Goal: Transaction & Acquisition: Purchase product/service

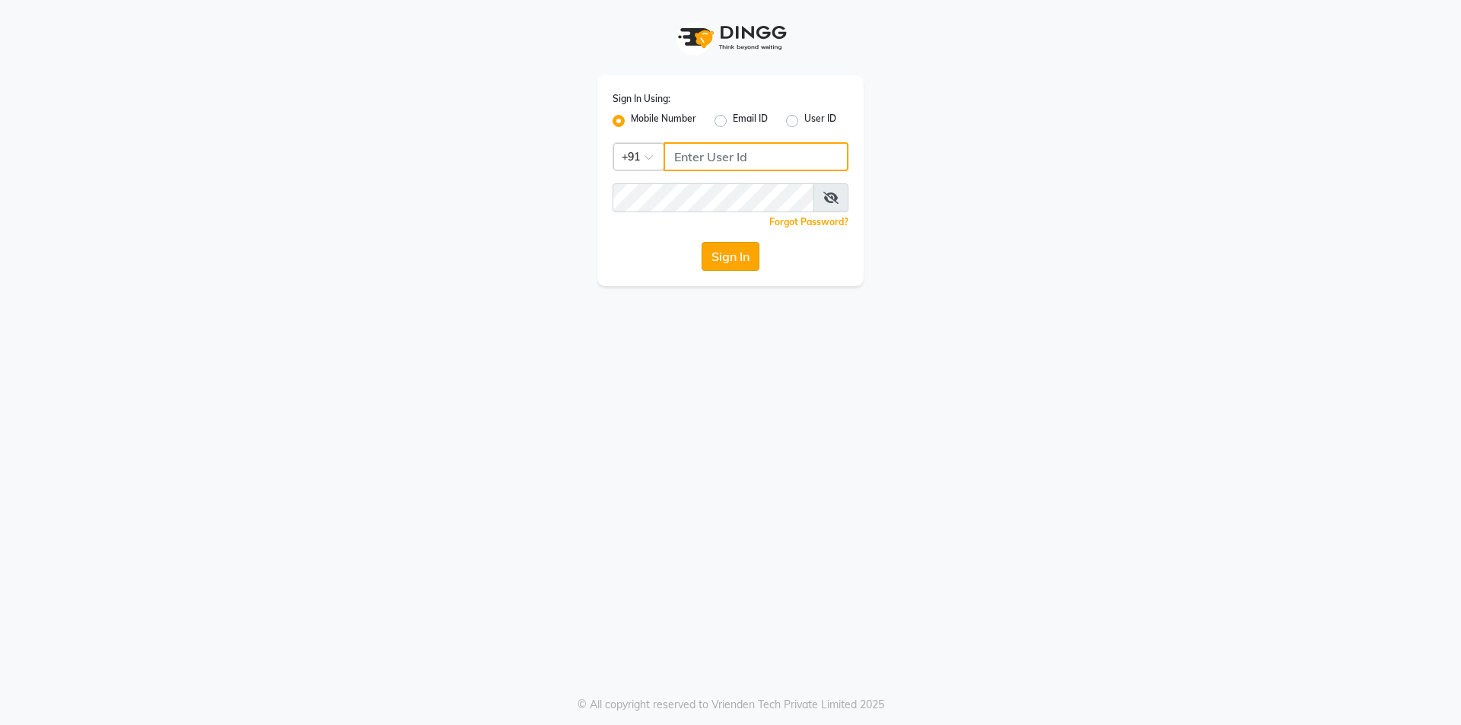
type input "9717821804"
click at [710, 248] on button "Sign In" at bounding box center [731, 256] width 58 height 29
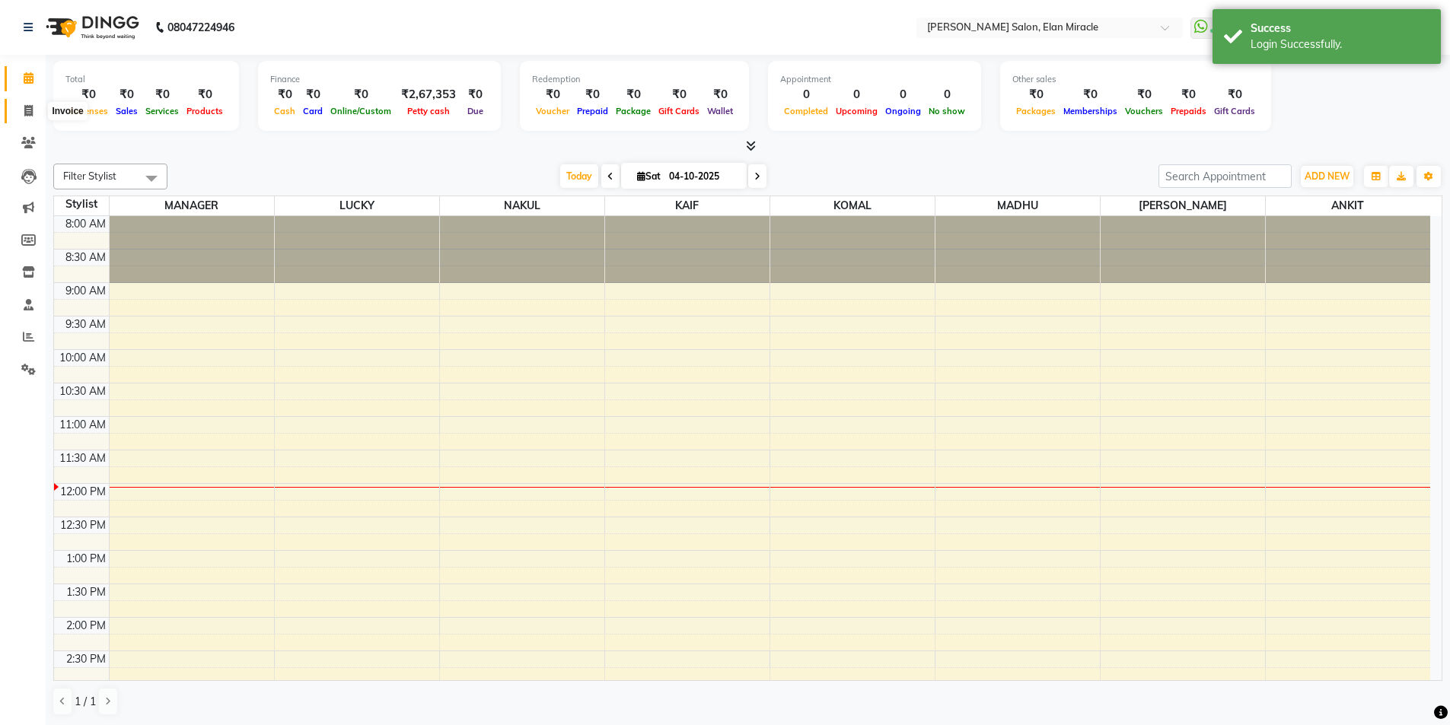
click at [33, 113] on span at bounding box center [28, 112] width 27 height 18
select select "7738"
select select "service"
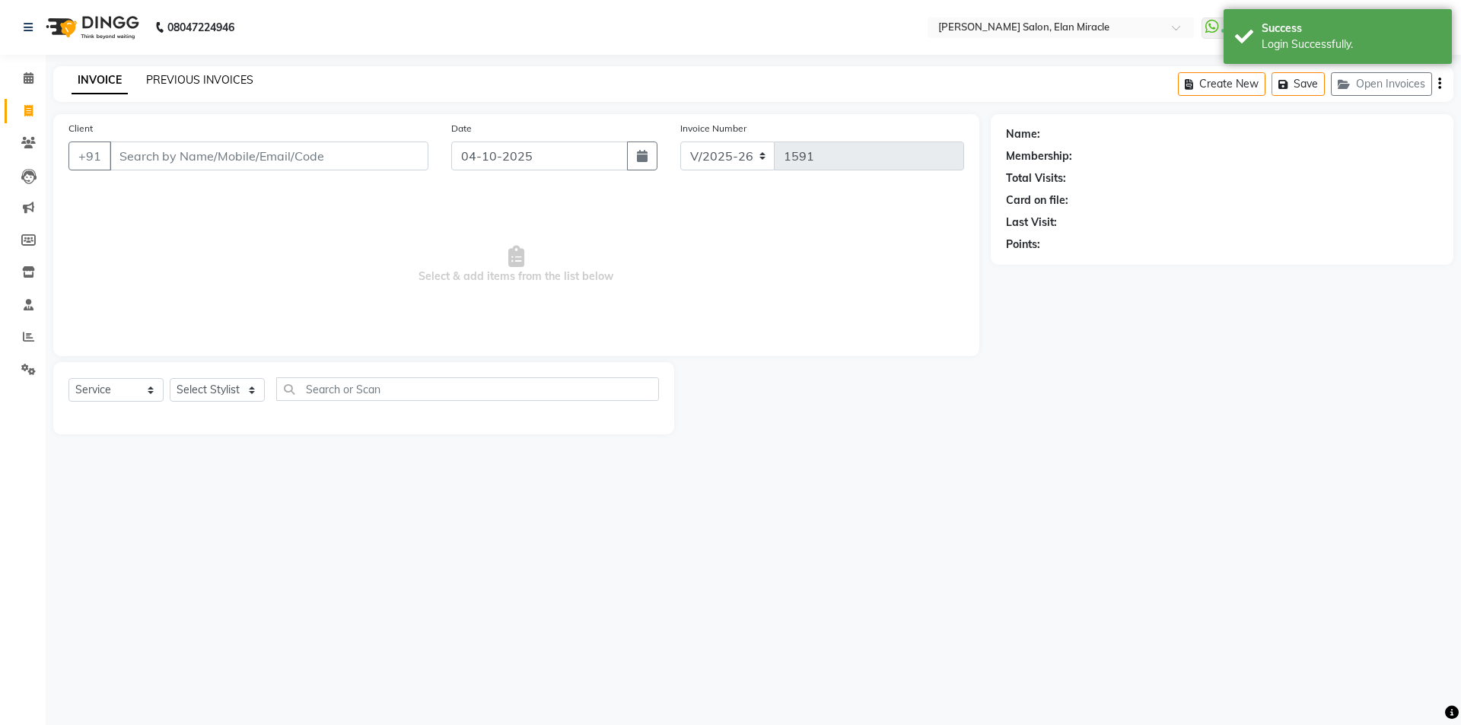
click at [238, 86] on link "PREVIOUS INVOICES" at bounding box center [199, 80] width 107 height 14
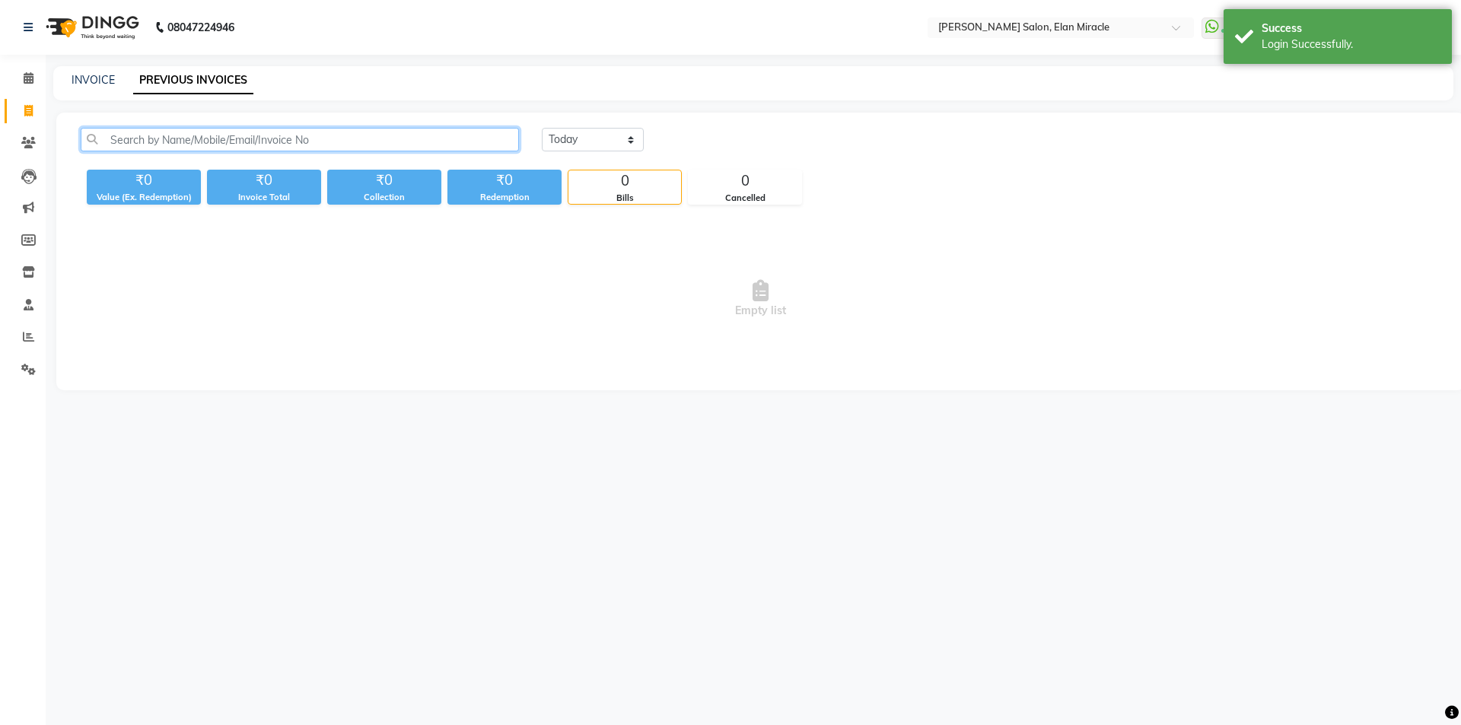
click at [314, 139] on input "text" at bounding box center [300, 140] width 438 height 24
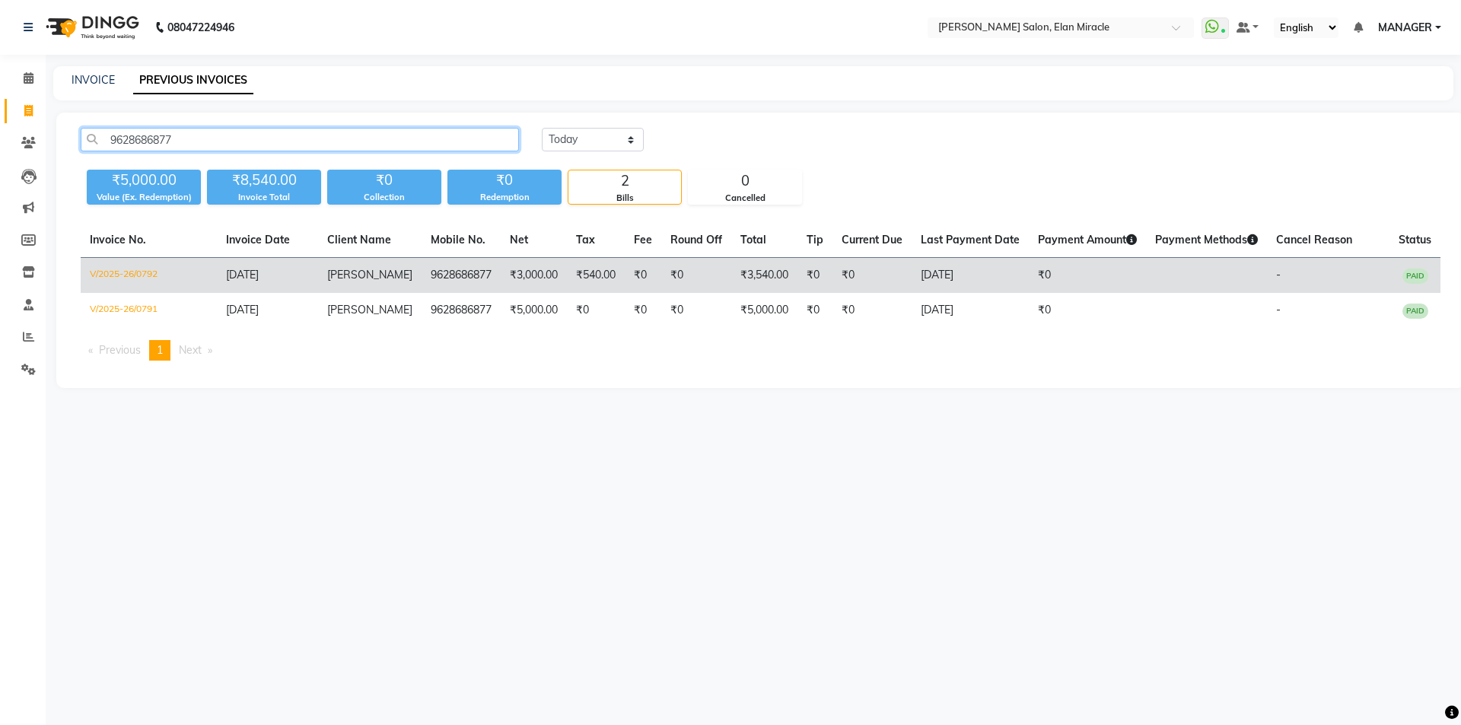
type input "9628686877"
click at [138, 273] on td "V/2025-26/0792" at bounding box center [149, 276] width 136 height 36
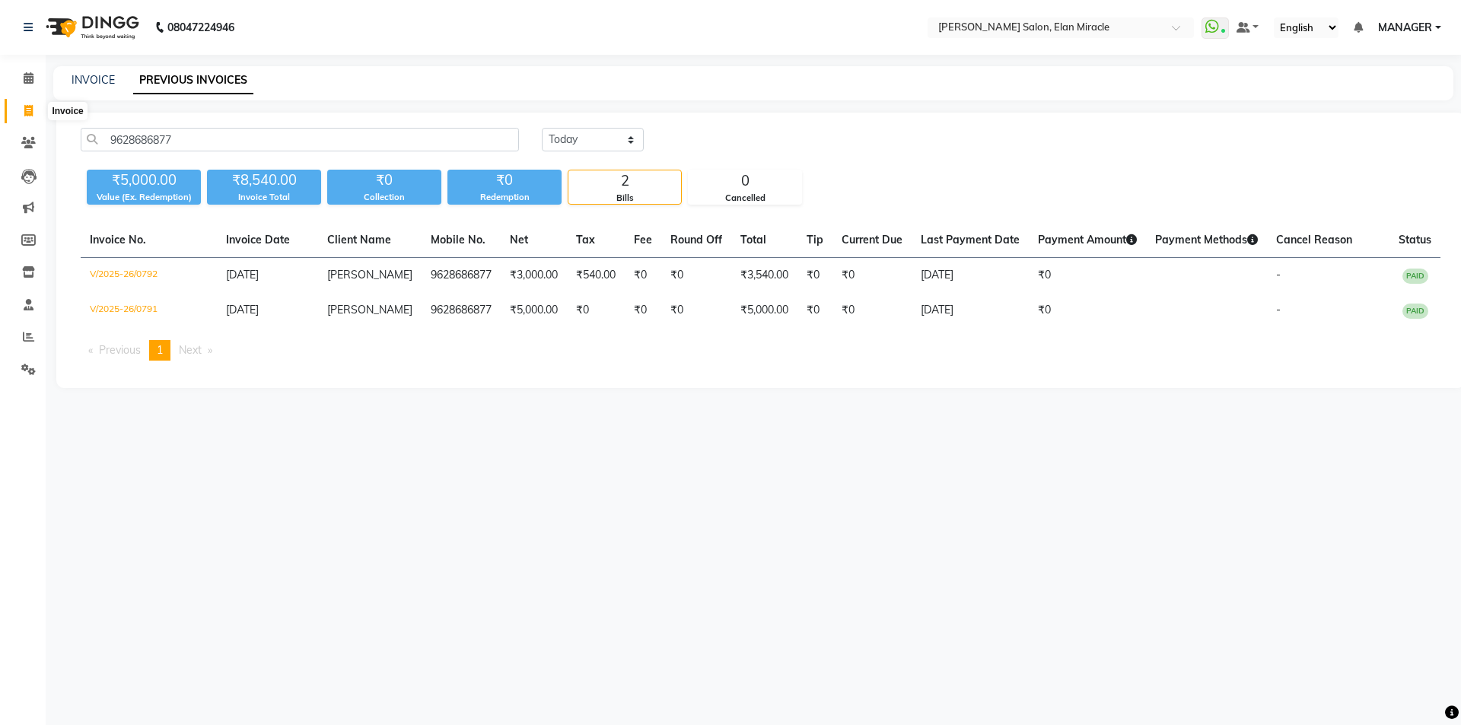
click at [31, 110] on icon at bounding box center [28, 110] width 8 height 11
select select "7738"
select select "service"
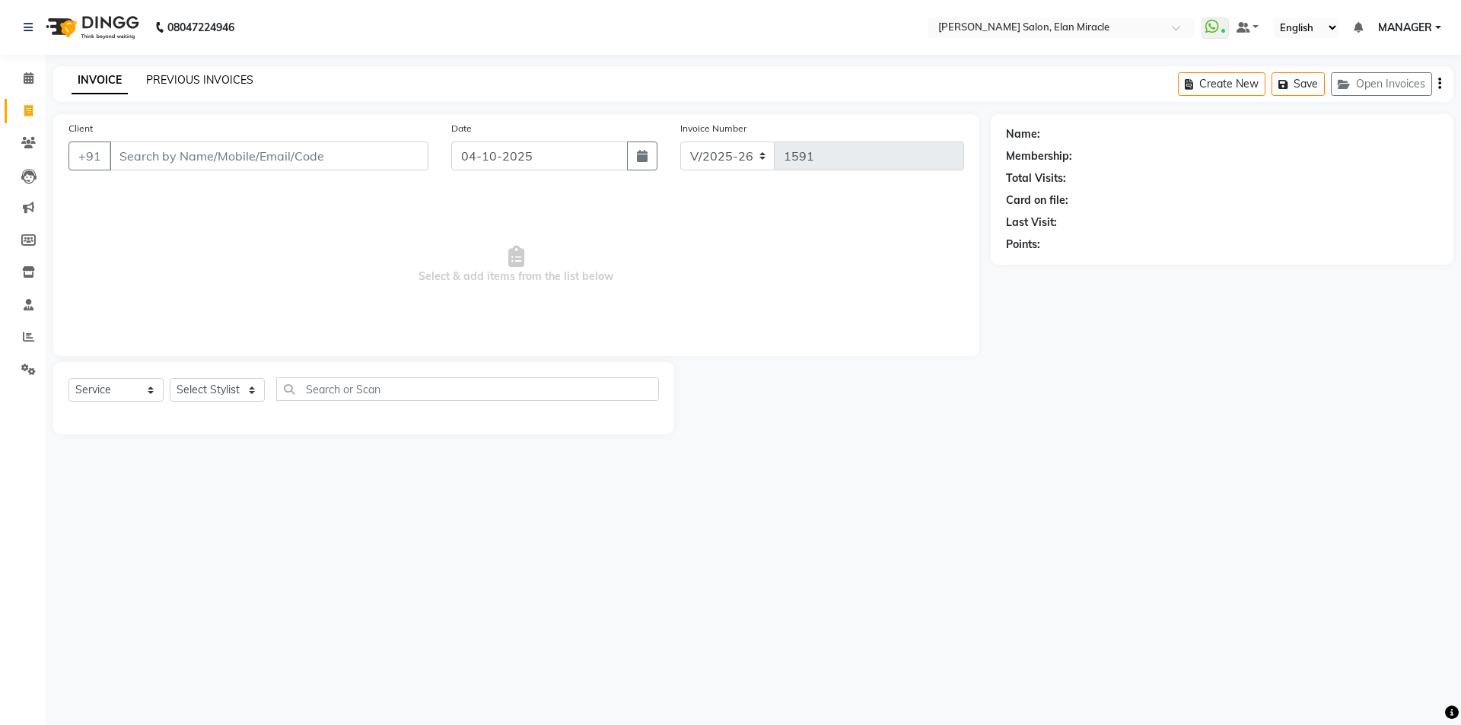
click at [173, 75] on link "PREVIOUS INVOICES" at bounding box center [199, 80] width 107 height 14
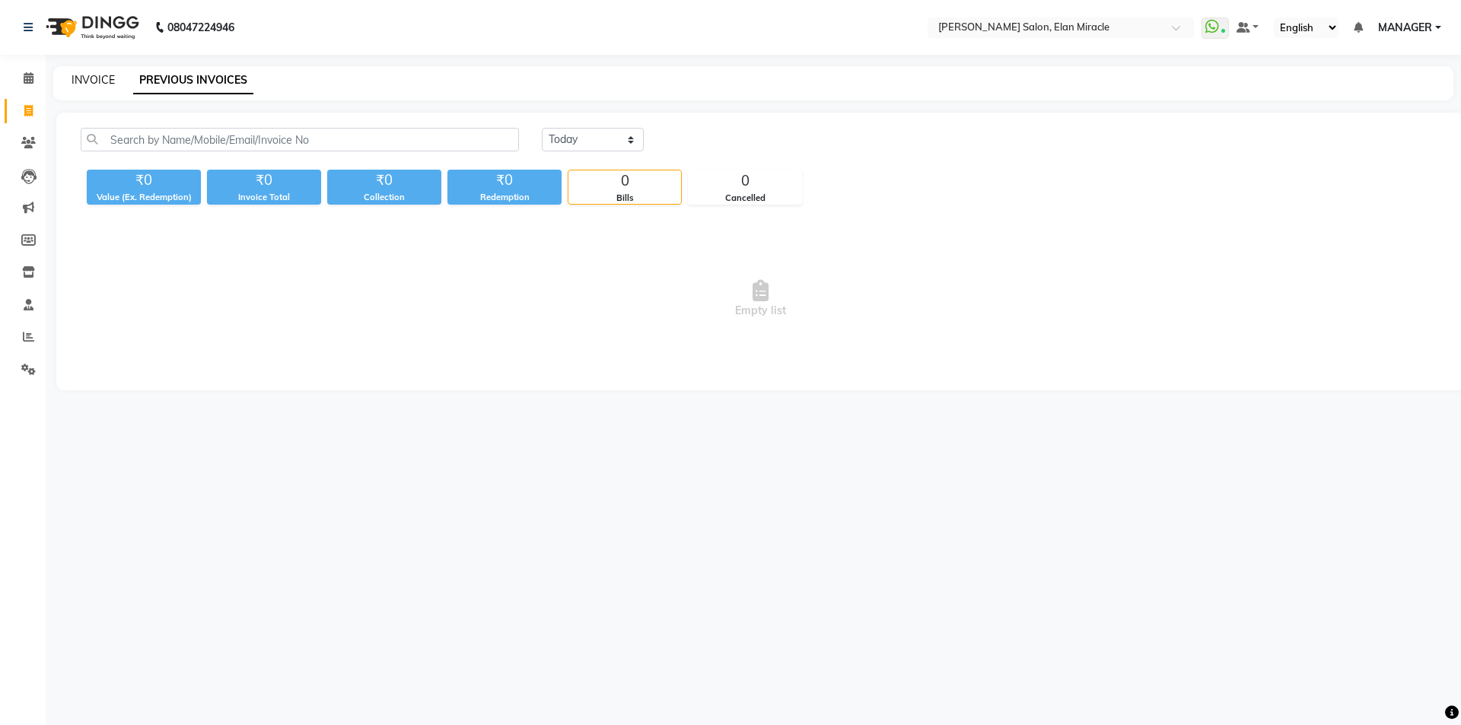
click at [107, 79] on link "INVOICE" at bounding box center [93, 80] width 43 height 14
select select "7738"
select select "service"
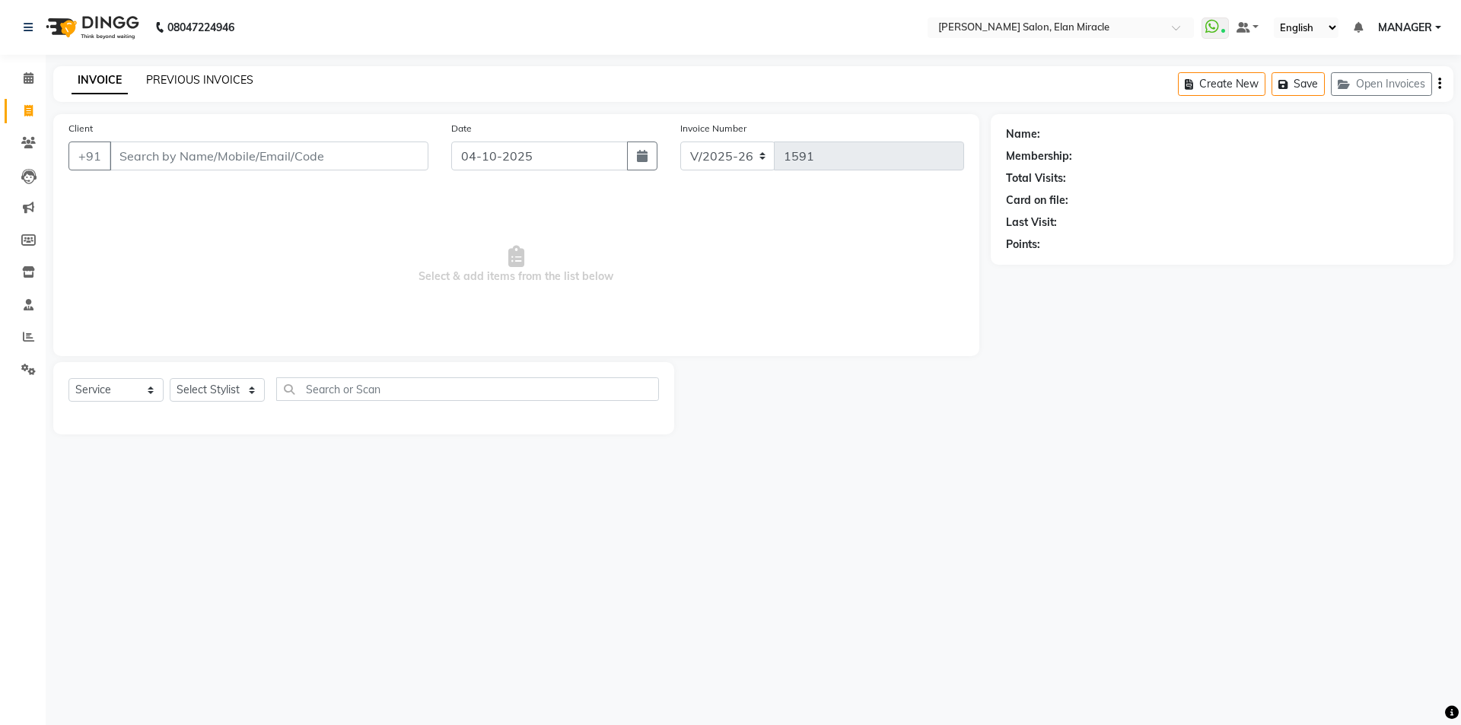
click at [188, 75] on link "PREVIOUS INVOICES" at bounding box center [199, 80] width 107 height 14
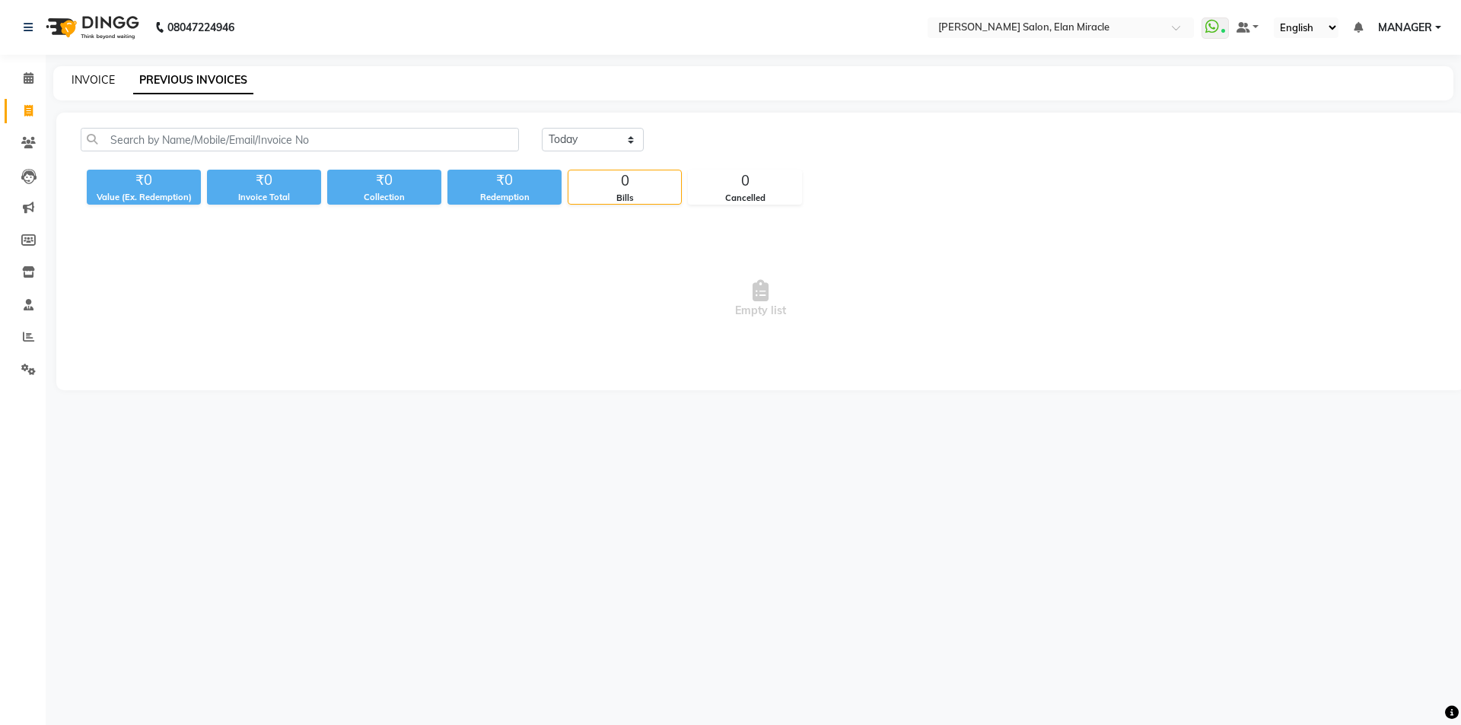
click at [93, 81] on link "INVOICE" at bounding box center [93, 80] width 43 height 14
select select "7738"
select select "service"
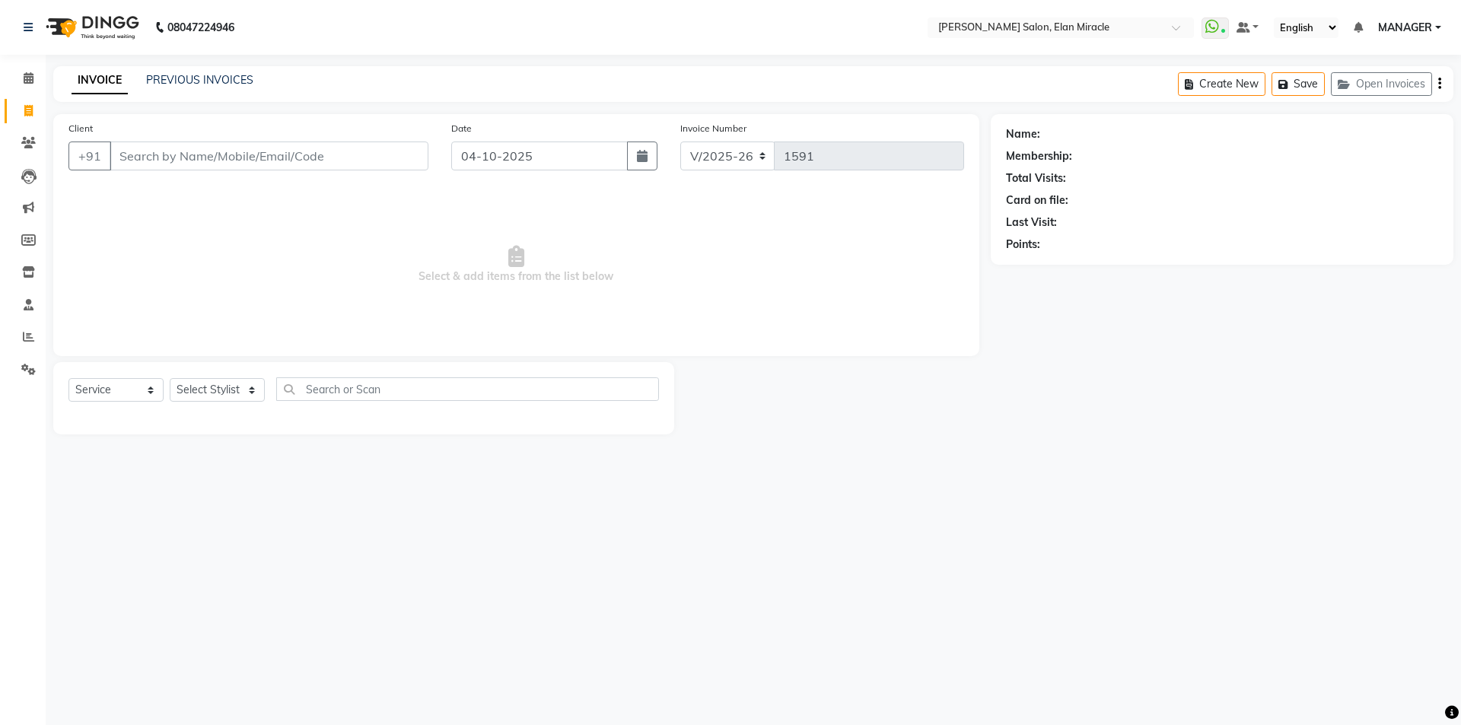
click at [266, 388] on div "Select Service Product Membership Package Voucher Prepaid Gift Card Select Styl…" at bounding box center [363, 395] width 591 height 36
click at [257, 395] on select "Select Stylist [PERSON_NAME] ANKIT KAIF [PERSON_NAME] LUCKY MADHU MANAGER [PERS…" at bounding box center [217, 390] width 95 height 24
click at [435, 516] on div "08047224946 Select Location × [PERSON_NAME] Salon, Elan Miracle WhatsApp Status…" at bounding box center [730, 362] width 1461 height 725
click at [210, 384] on select "Select Stylist [PERSON_NAME] ANKIT KAIF [PERSON_NAME] LUCKY MADHU MANAGER [PERS…" at bounding box center [217, 390] width 95 height 24
click at [1084, 533] on div "08047224946 Select Location × [PERSON_NAME] Salon, Elan Miracle WhatsApp Status…" at bounding box center [730, 362] width 1461 height 725
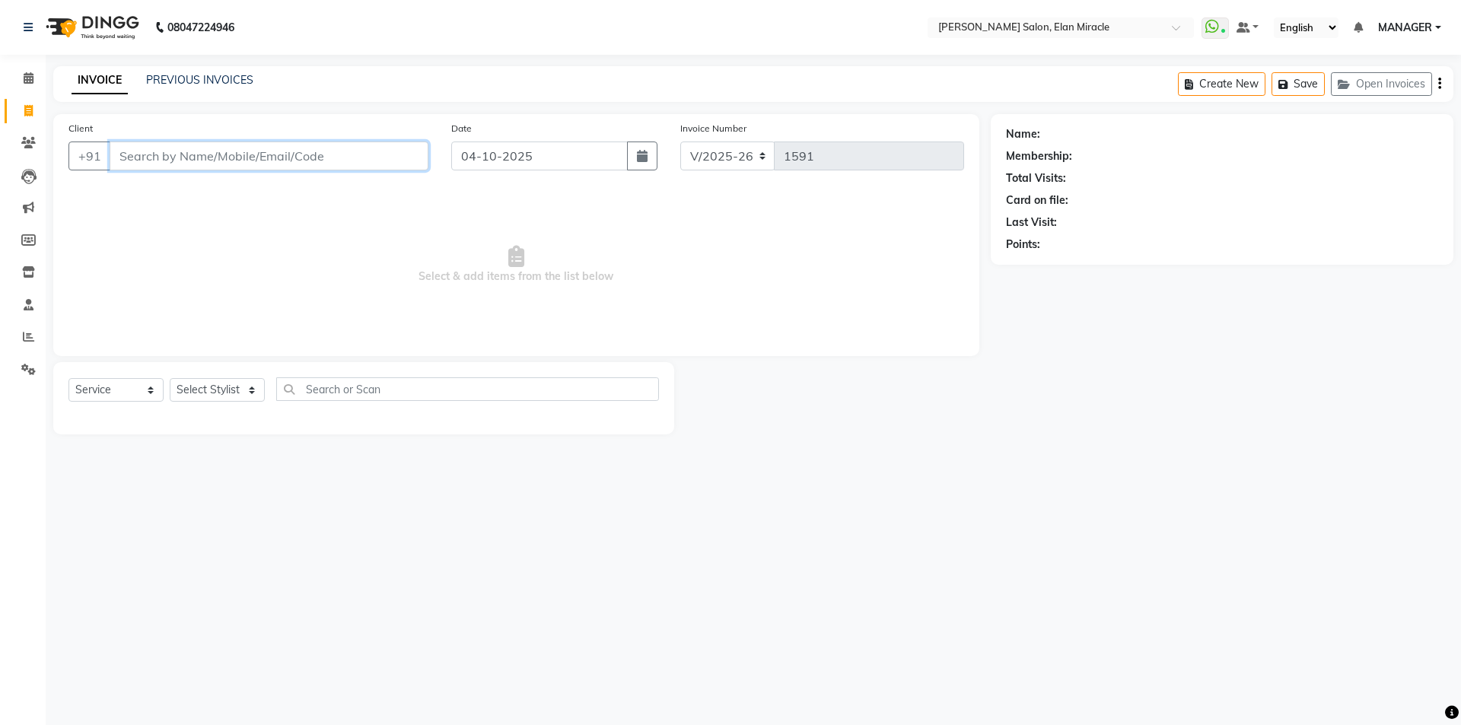
click at [331, 167] on input "Client" at bounding box center [269, 156] width 319 height 29
click at [715, 206] on span "Select & add items from the list below" at bounding box center [516, 265] width 896 height 152
click at [387, 161] on input "Client" at bounding box center [269, 156] width 319 height 29
click at [235, 389] on select "Select Stylist [PERSON_NAME] ANKIT KAIF [PERSON_NAME] LUCKY MADHU MANAGER [PERS…" at bounding box center [217, 390] width 95 height 24
select select "81685"
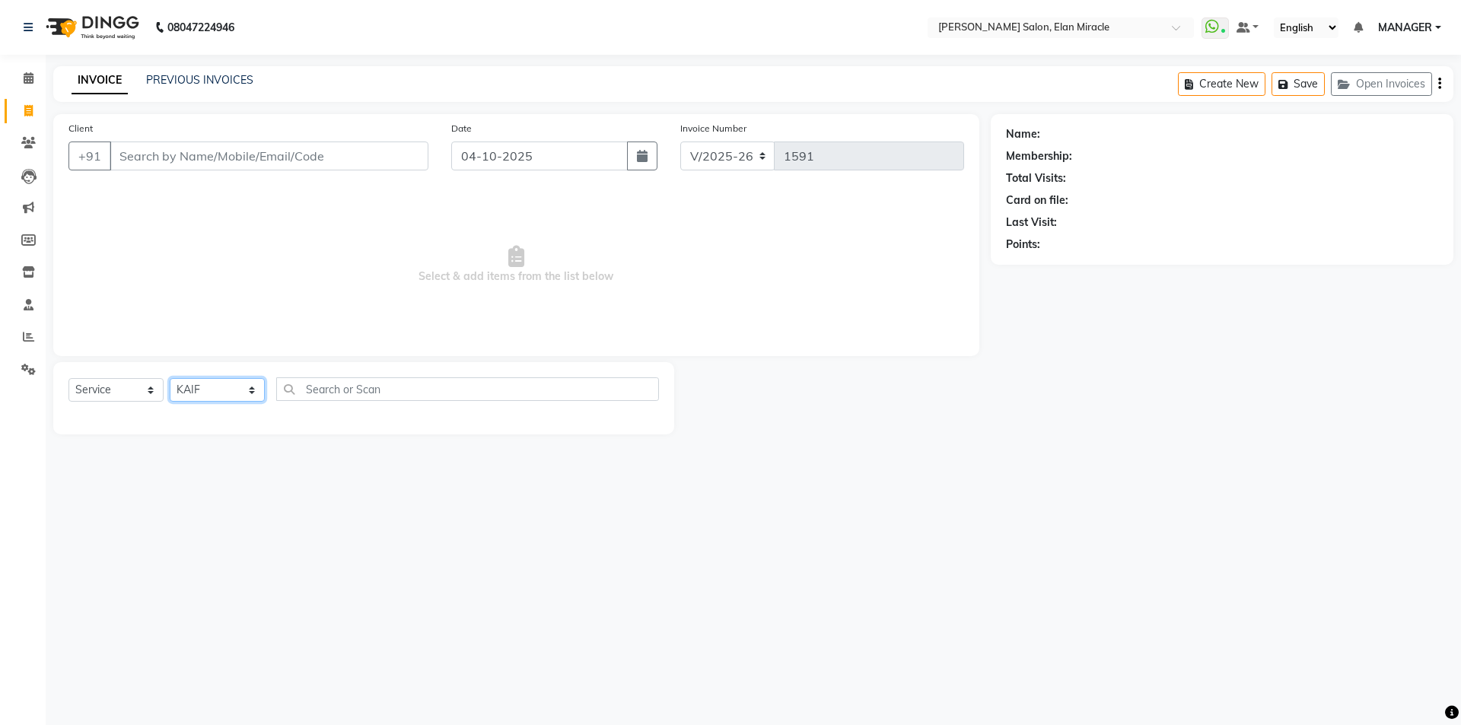
click at [170, 378] on select "Select Stylist [PERSON_NAME] ANKIT KAIF [PERSON_NAME] LUCKY MADHU MANAGER [PERS…" at bounding box center [217, 390] width 95 height 24
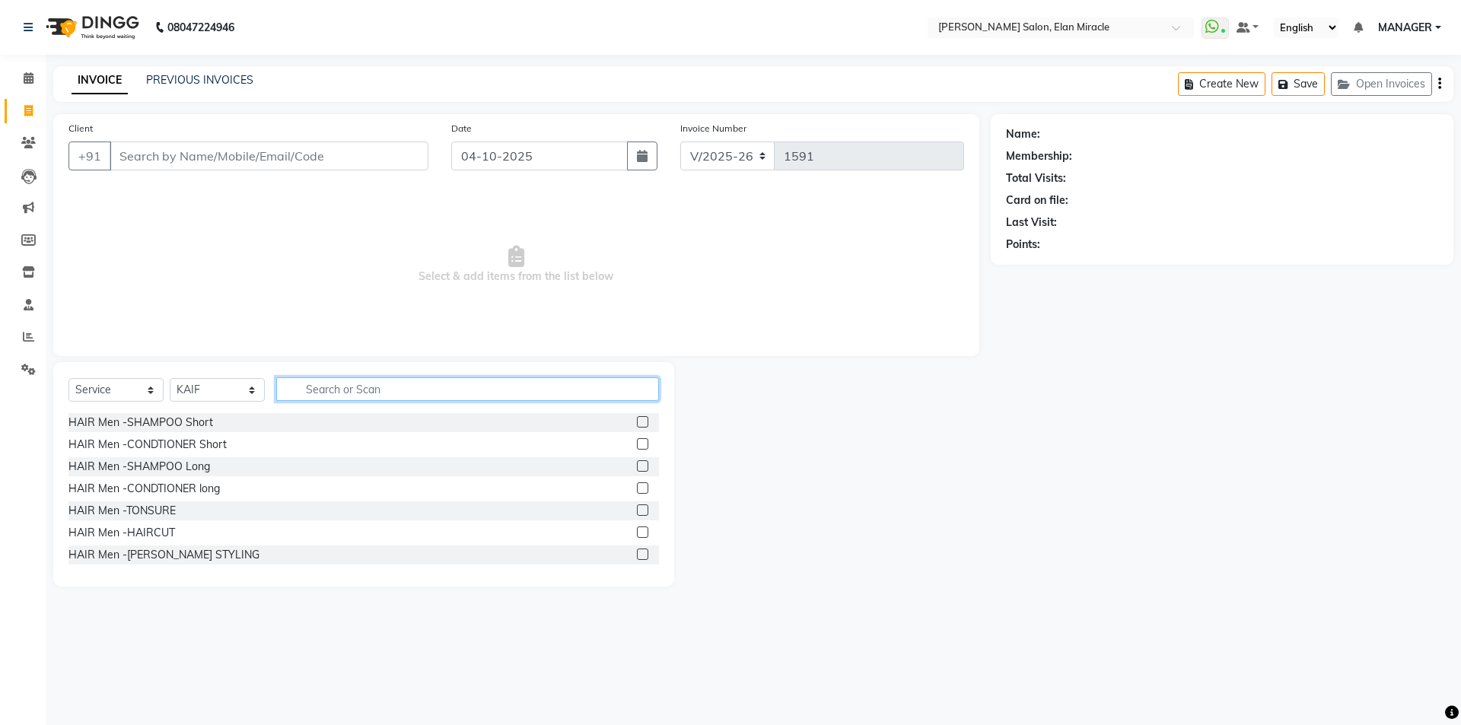
click at [375, 388] on input "text" at bounding box center [467, 389] width 383 height 24
click at [637, 531] on label at bounding box center [642, 532] width 11 height 11
click at [637, 531] on input "checkbox" at bounding box center [642, 533] width 10 height 10
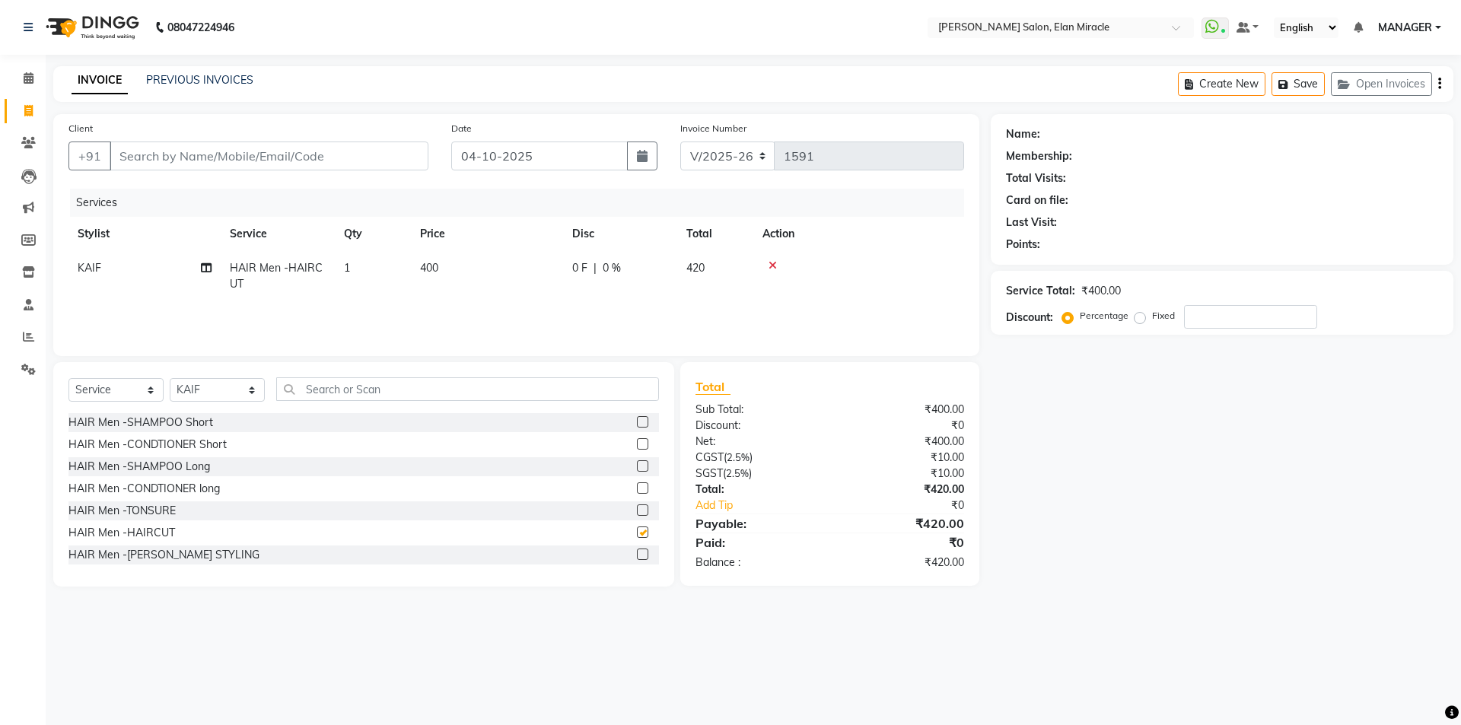
checkbox input "false"
click at [637, 423] on label at bounding box center [642, 421] width 11 height 11
click at [637, 423] on input "checkbox" at bounding box center [642, 423] width 10 height 10
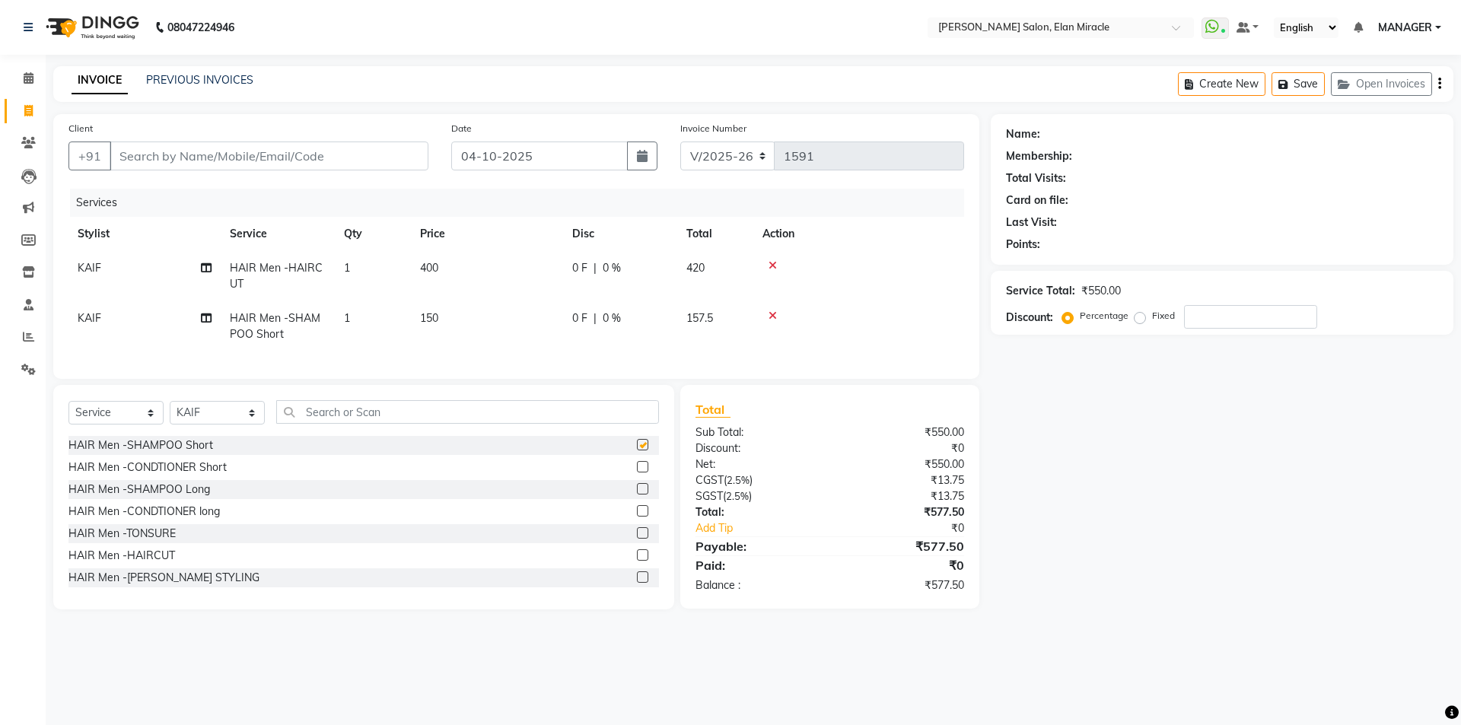
checkbox input "false"
click at [769, 315] on icon at bounding box center [773, 315] width 8 height 11
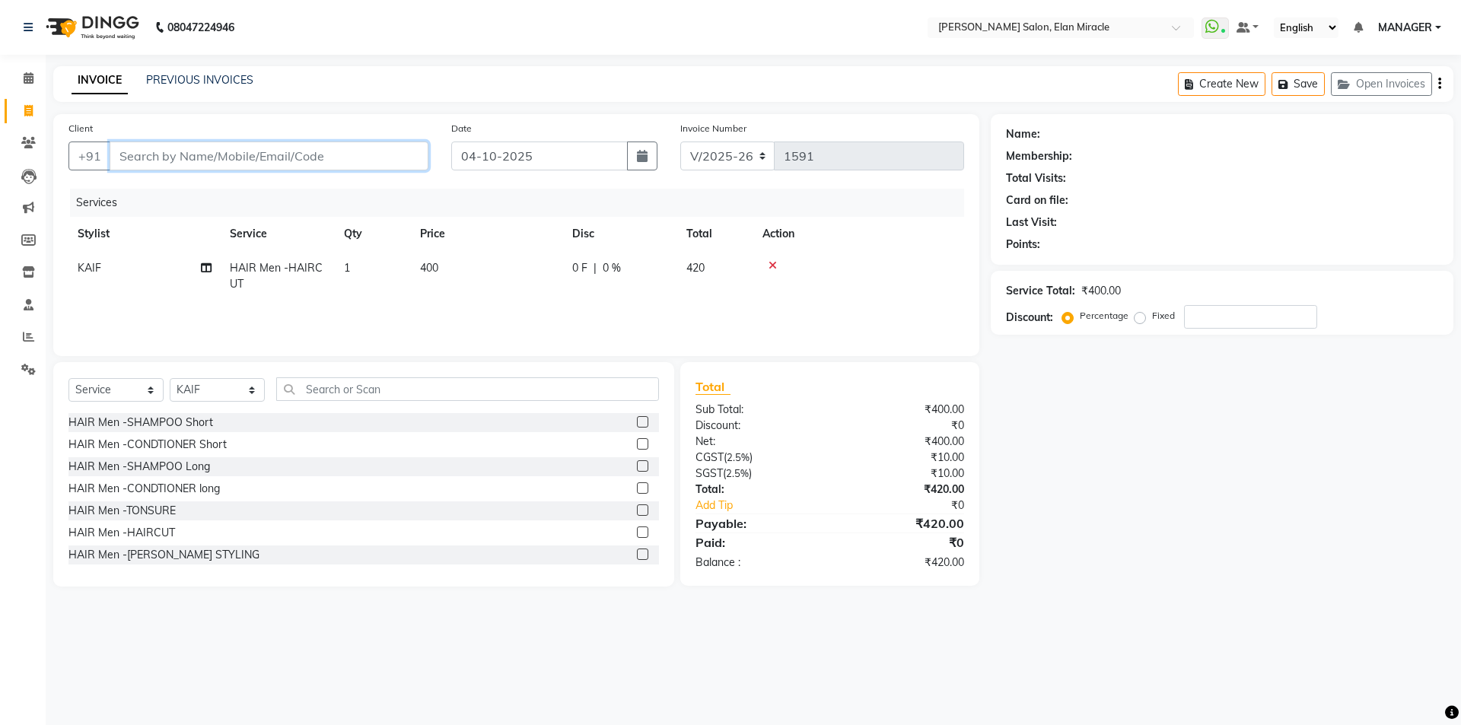
click at [354, 158] on input "Client" at bounding box center [269, 156] width 319 height 29
type input "7"
type input "0"
click at [162, 203] on ngb-typeahead-window "sunil 783841 6665" at bounding box center [183, 191] width 148 height 38
click at [174, 190] on span "783841" at bounding box center [184, 190] width 46 height 15
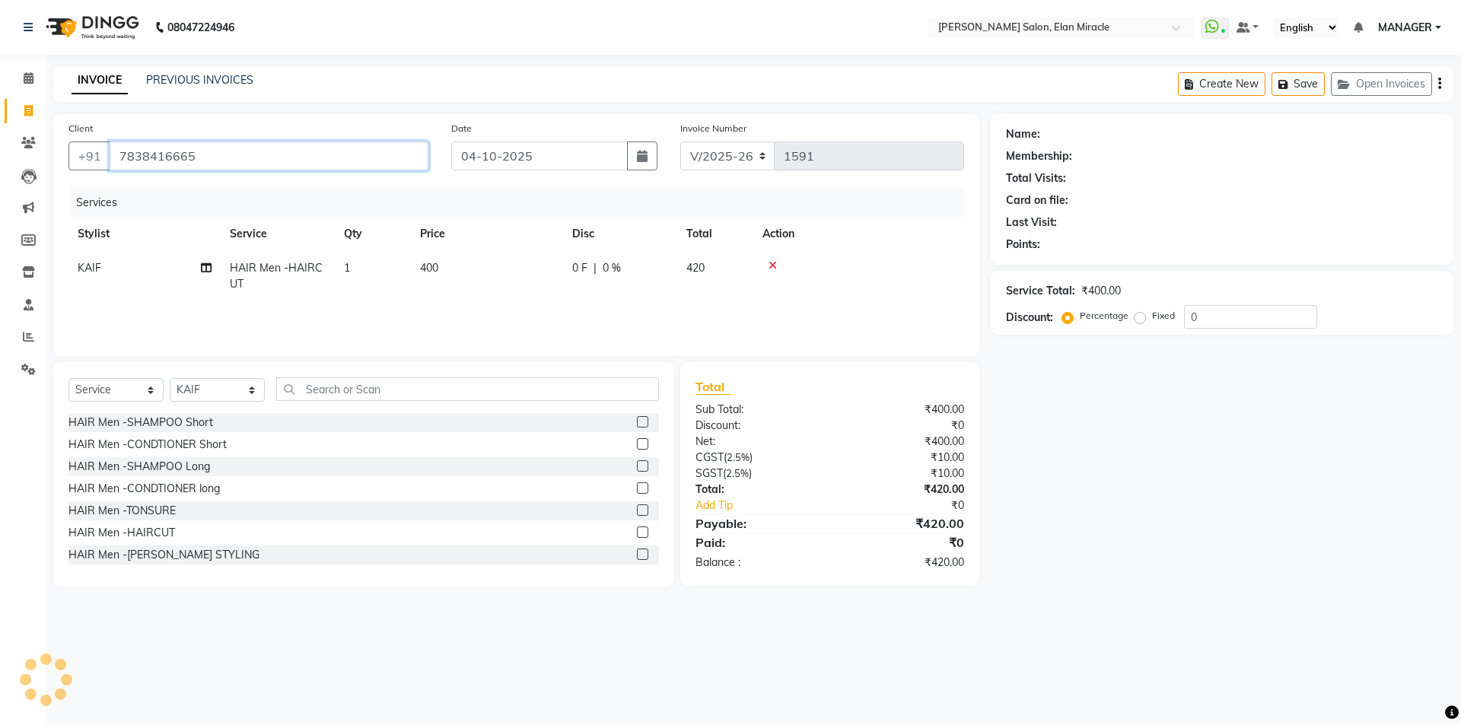
type input "7838416665"
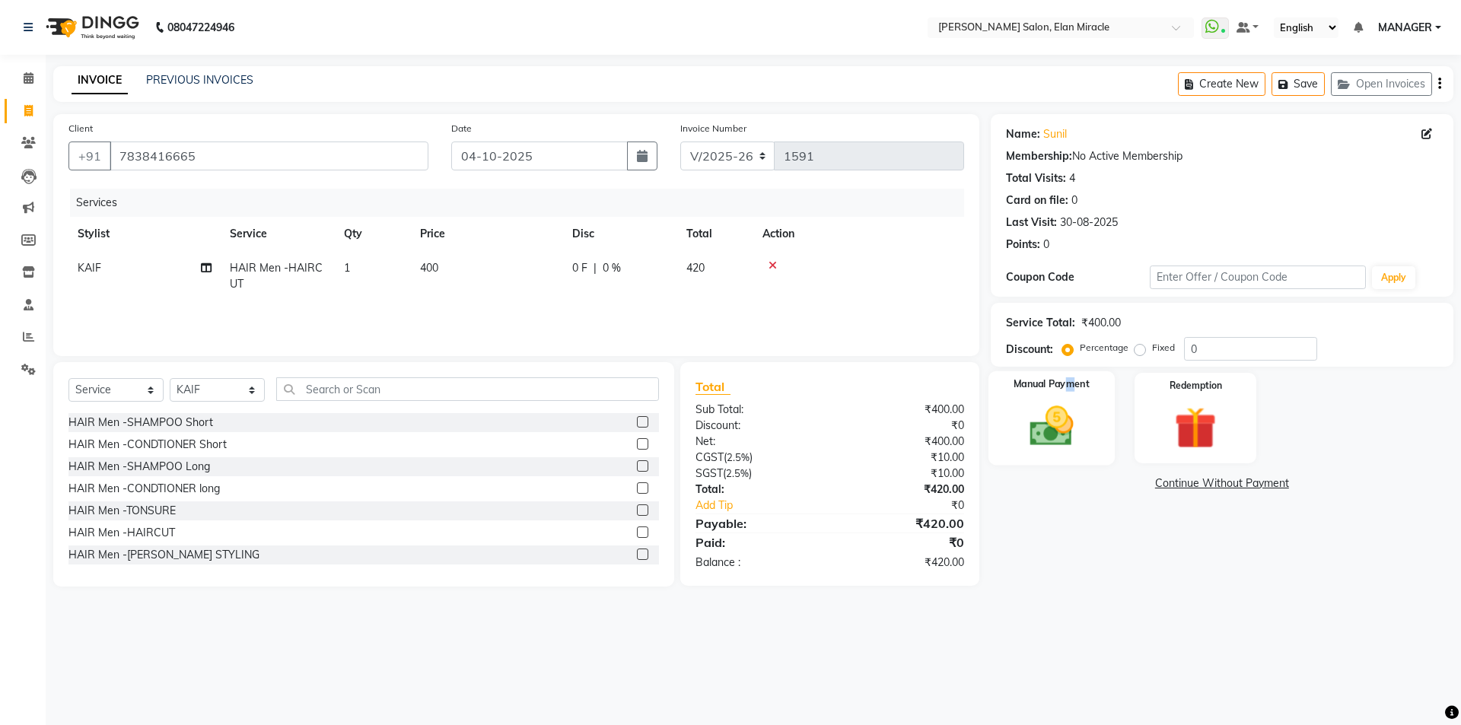
click at [1066, 389] on label "Manual Payment" at bounding box center [1052, 384] width 76 height 14
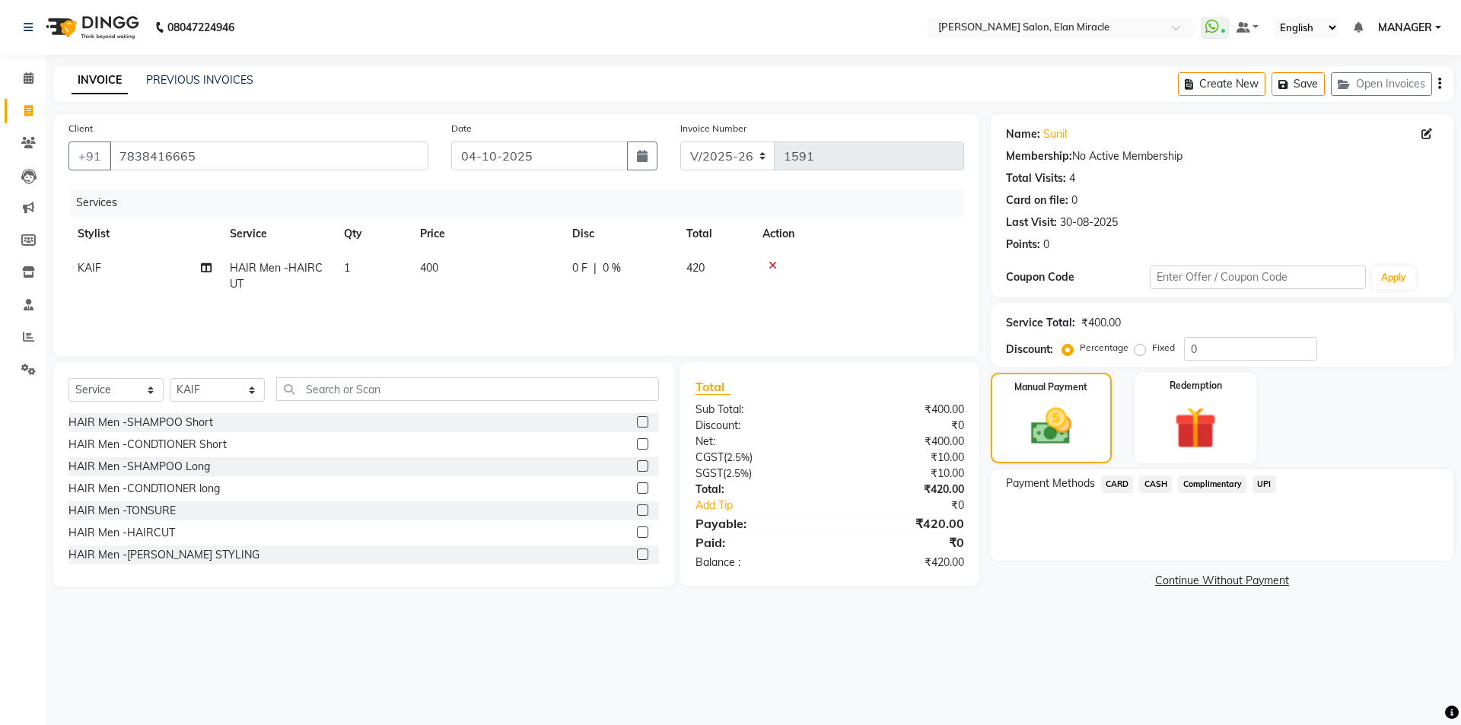
click at [1259, 486] on span "UPI" at bounding box center [1265, 485] width 24 height 18
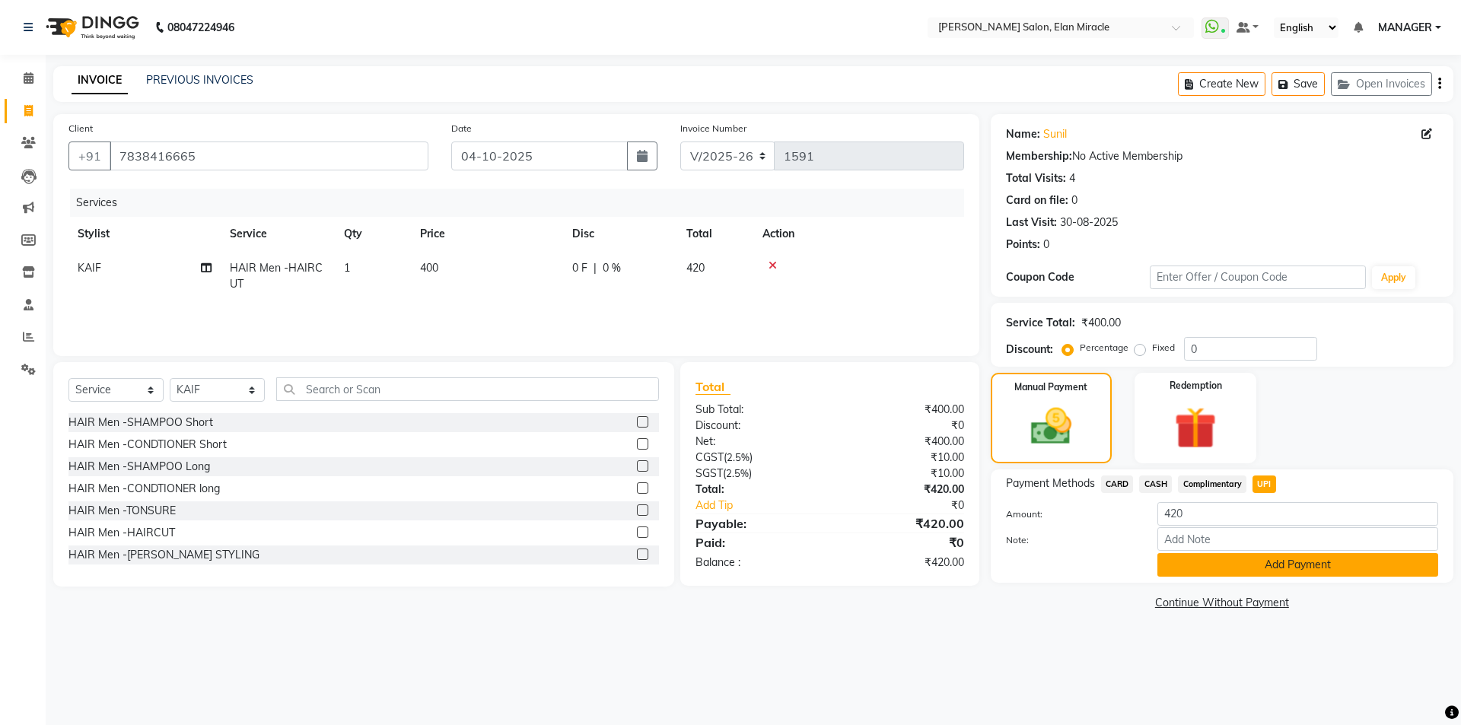
click at [1196, 562] on button "Add Payment" at bounding box center [1297, 565] width 281 height 24
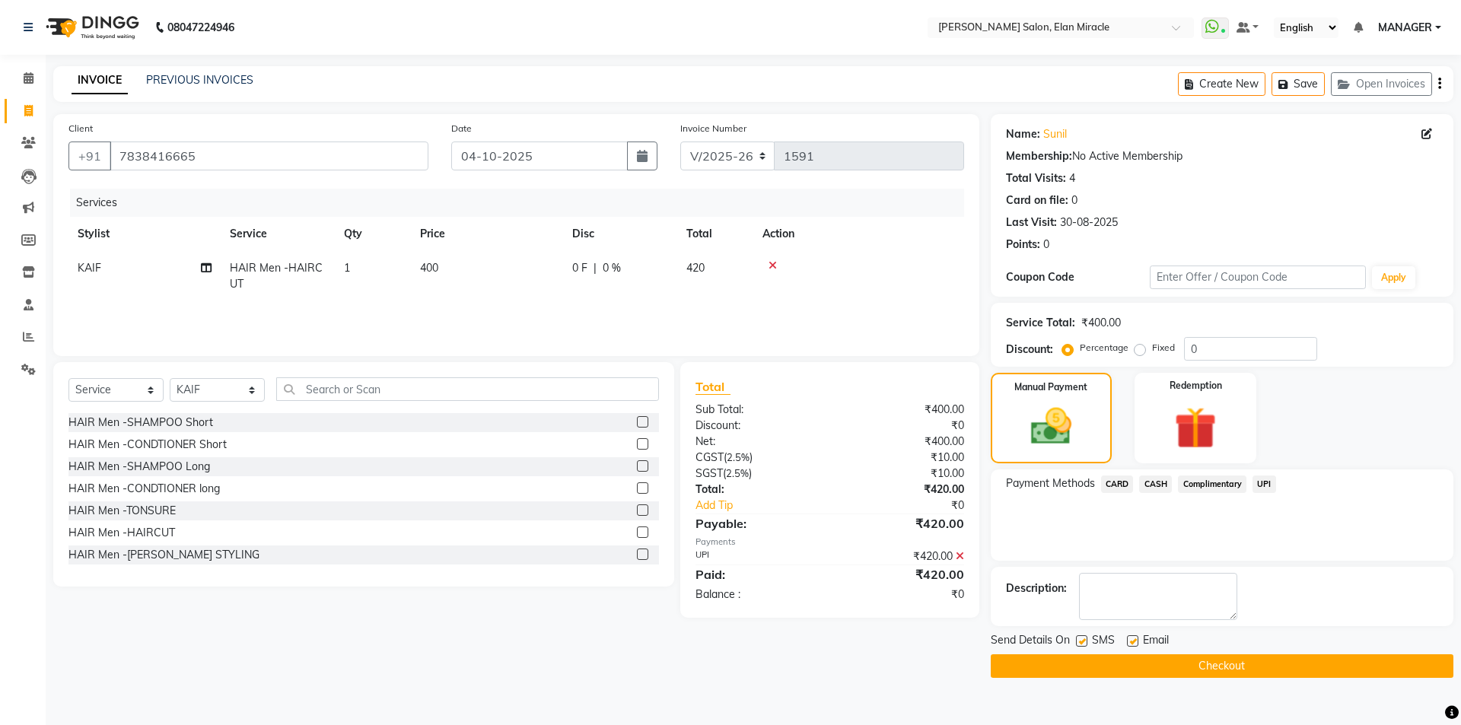
click at [1262, 663] on button "Checkout" at bounding box center [1222, 666] width 463 height 24
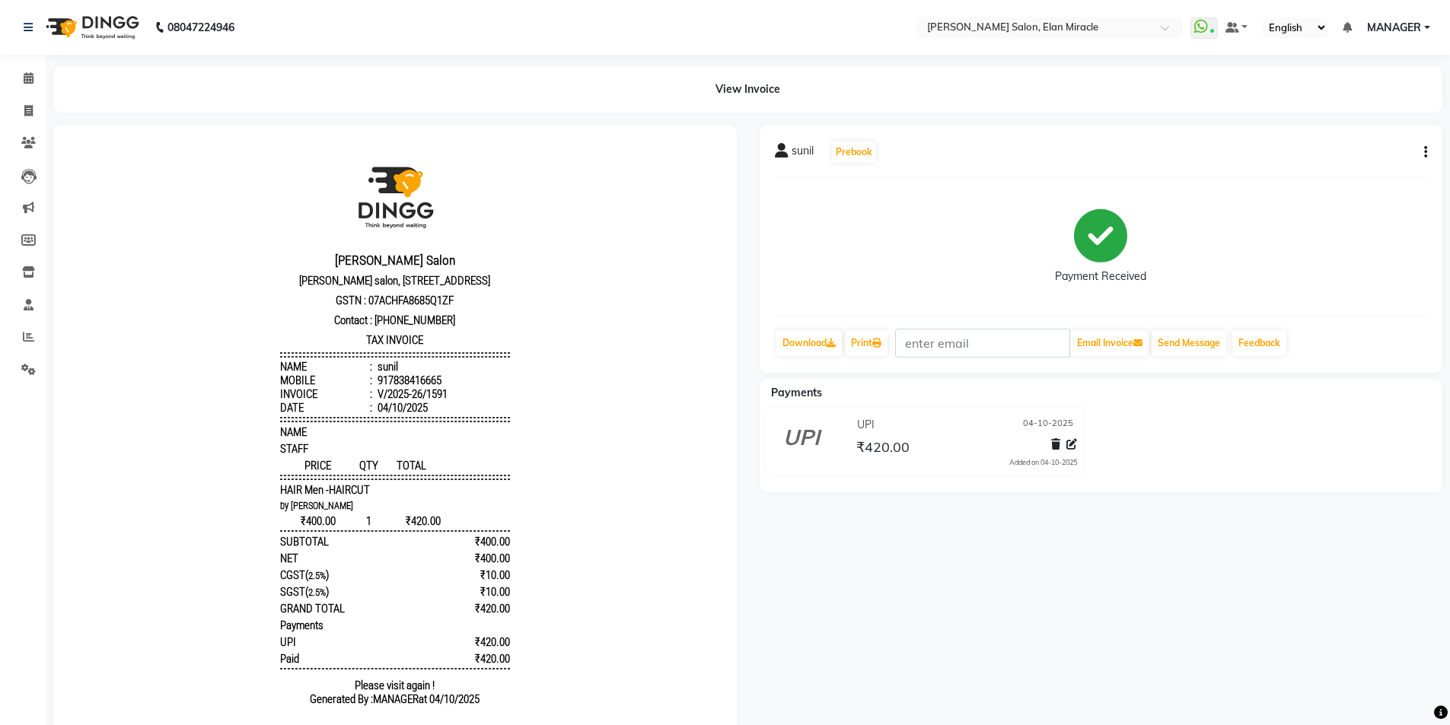
drag, startPoint x: 979, startPoint y: 11, endPoint x: 973, endPoint y: 3, distance: 9.7
click at [978, 9] on nav "08047224946 Select Location × [PERSON_NAME] Salon, Elan Miracle WhatsApp Status…" at bounding box center [725, 27] width 1450 height 55
click at [24, 336] on icon at bounding box center [28, 336] width 11 height 11
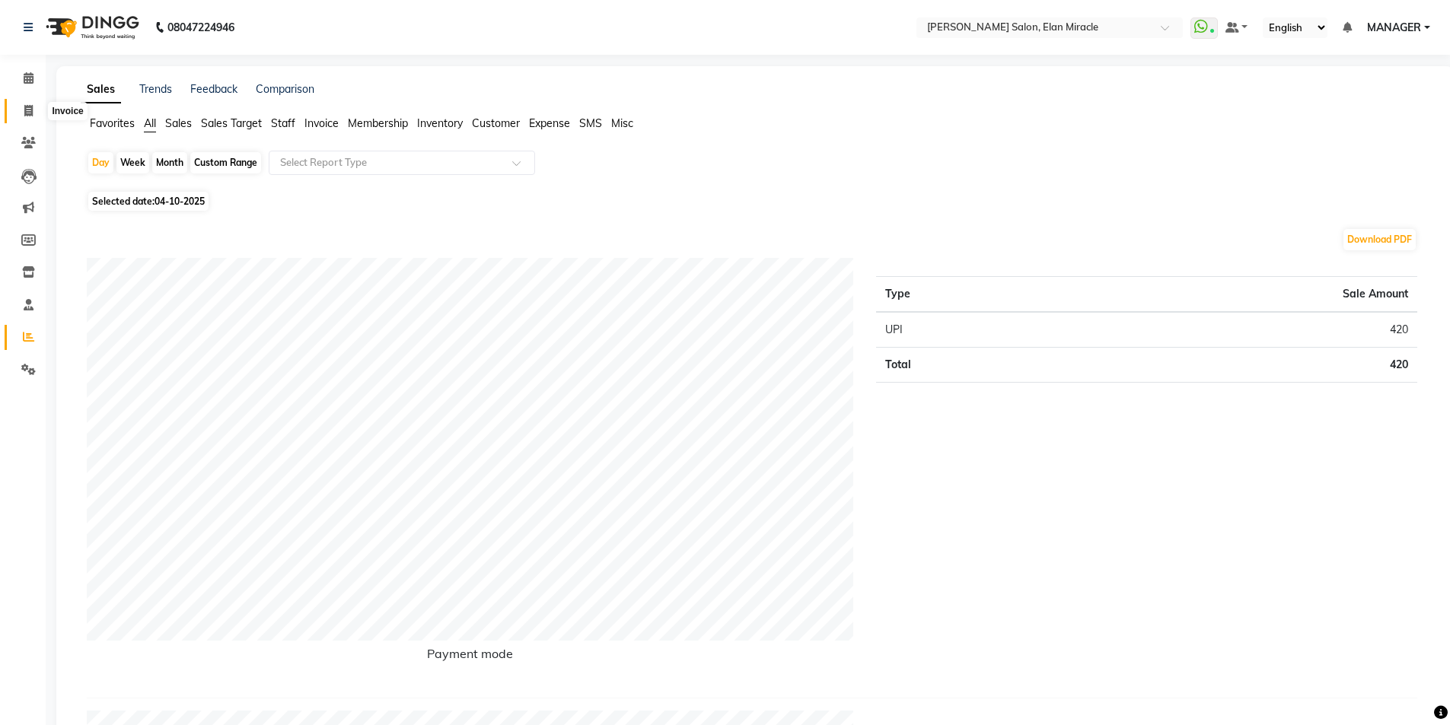
click at [27, 112] on icon at bounding box center [28, 110] width 8 height 11
select select "service"
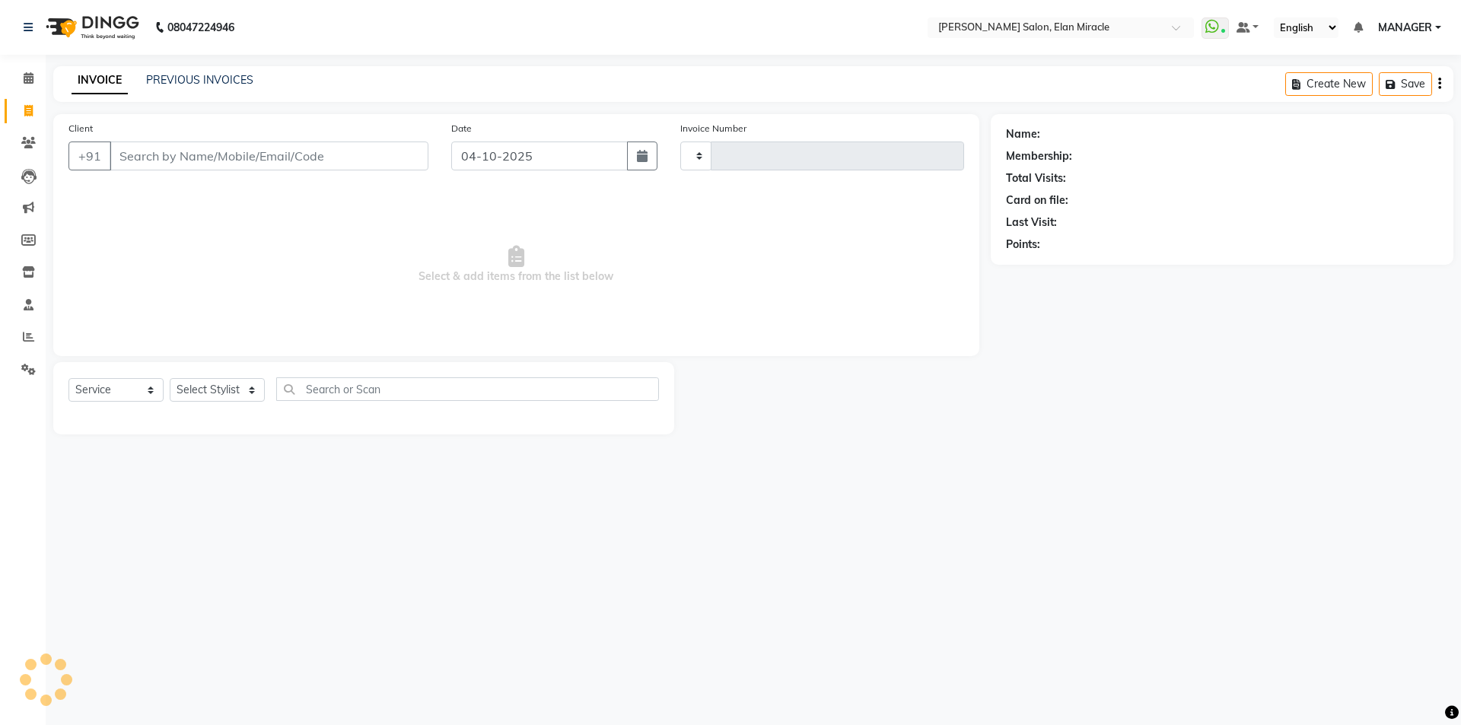
type input "1592"
select select "7738"
click at [24, 299] on icon at bounding box center [29, 304] width 10 height 11
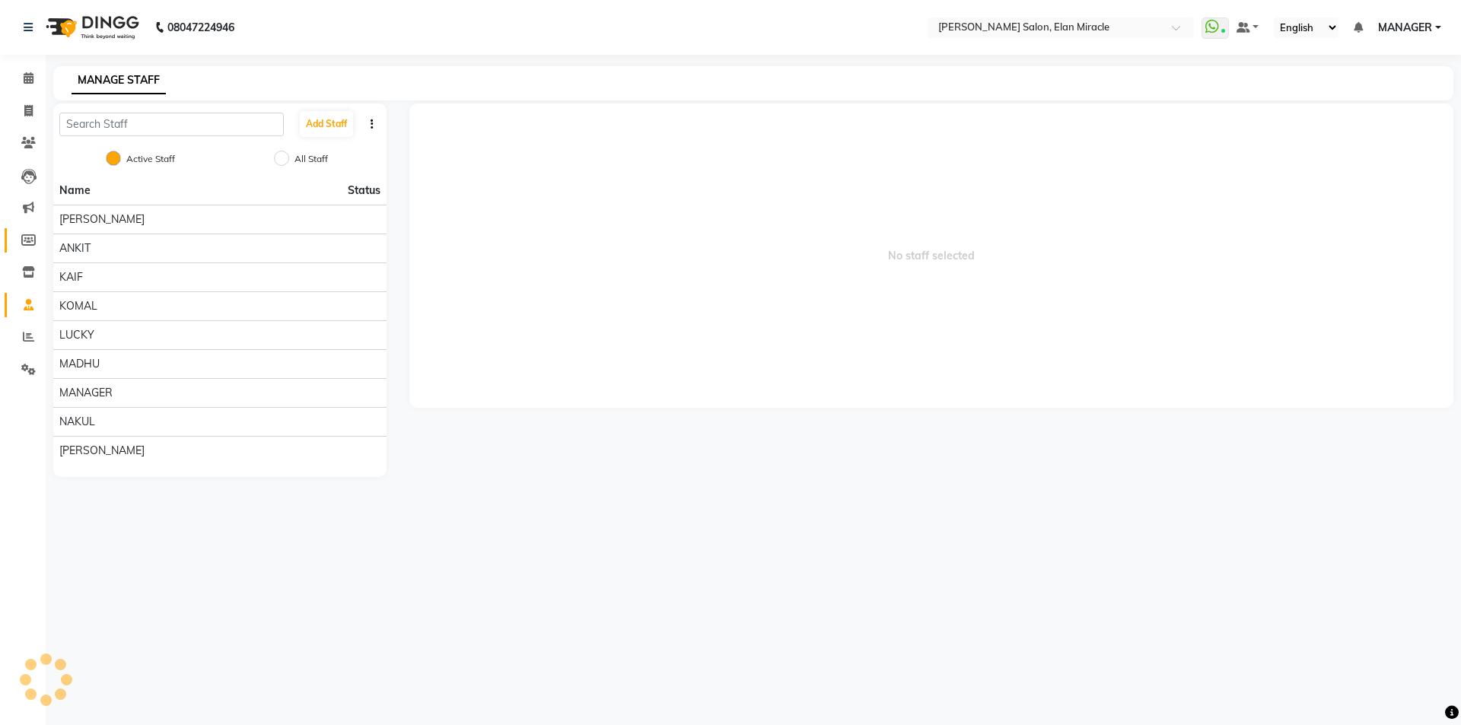
click at [34, 249] on link "Members" at bounding box center [23, 240] width 37 height 25
select select
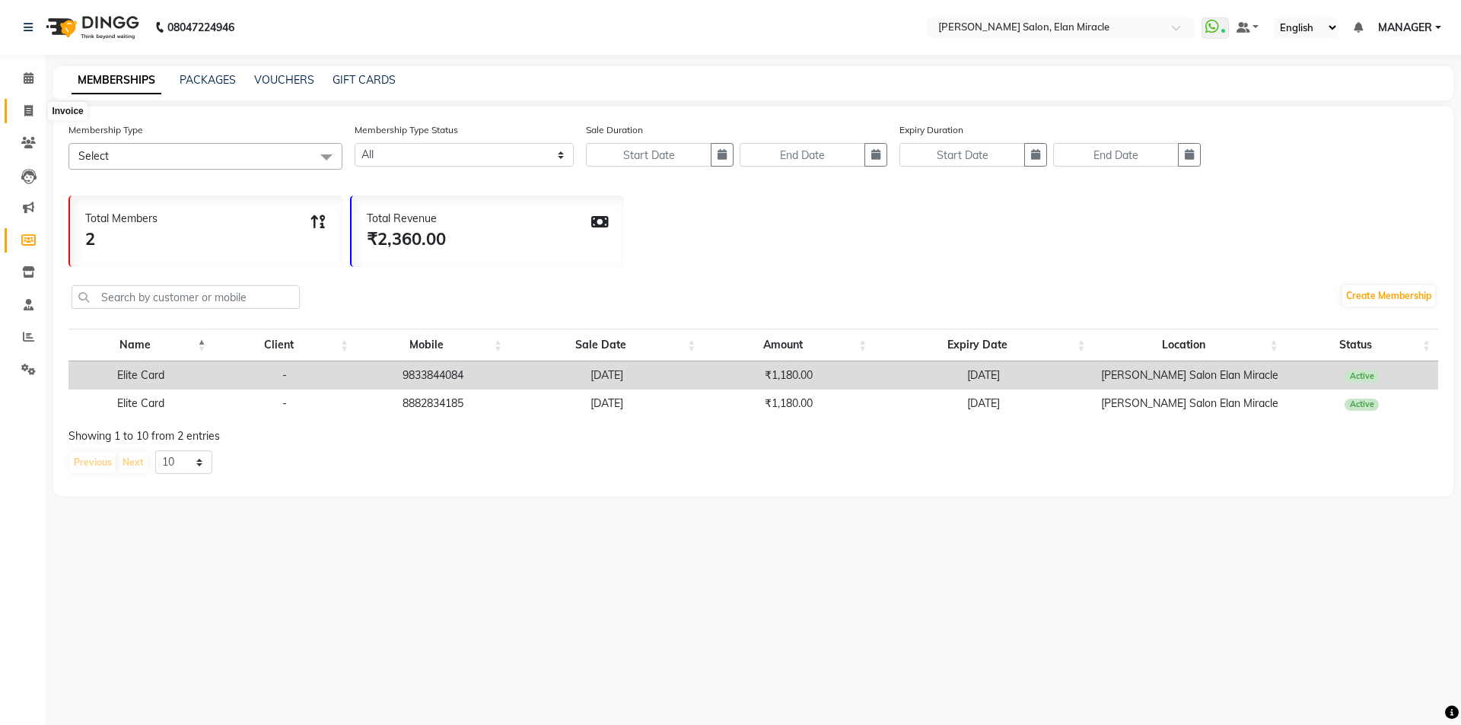
click at [27, 115] on icon at bounding box center [28, 110] width 8 height 11
select select "7738"
select select "service"
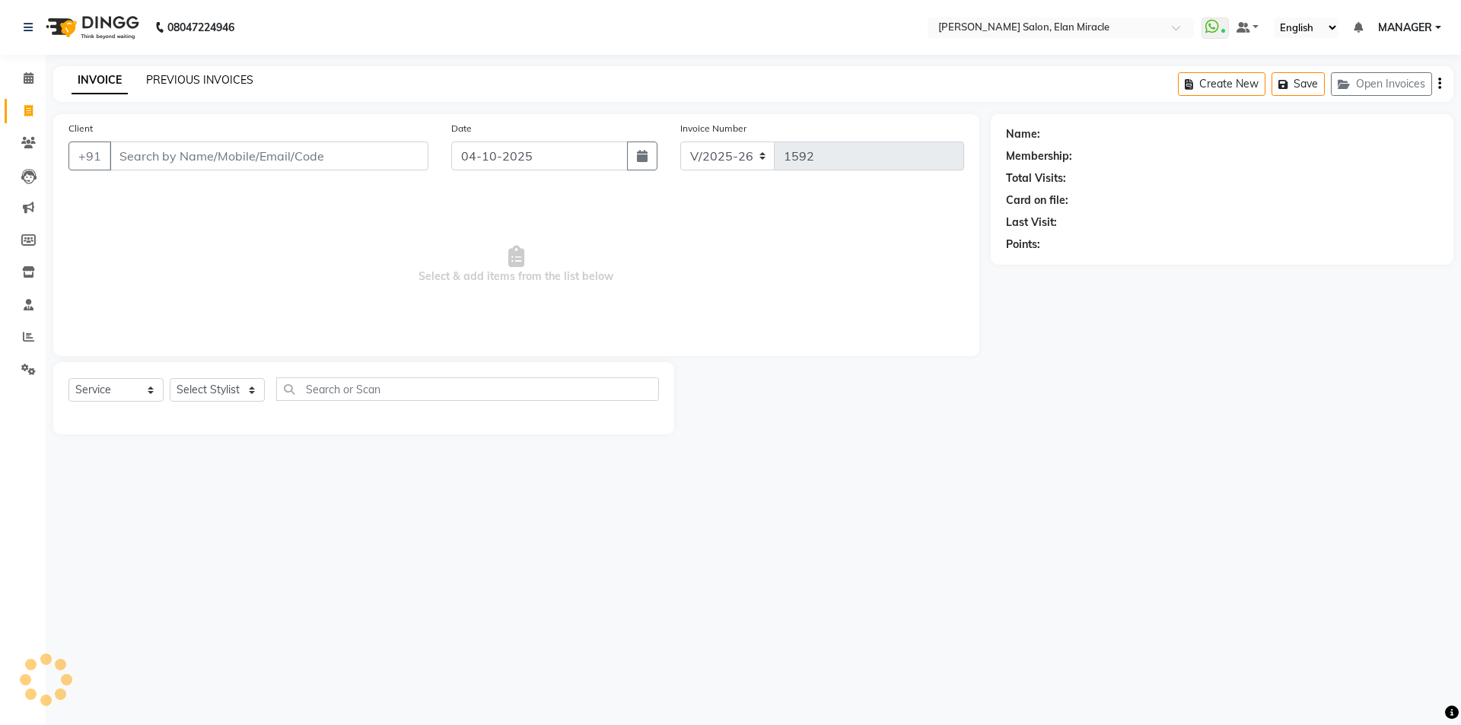
click at [193, 84] on link "PREVIOUS INVOICES" at bounding box center [199, 80] width 107 height 14
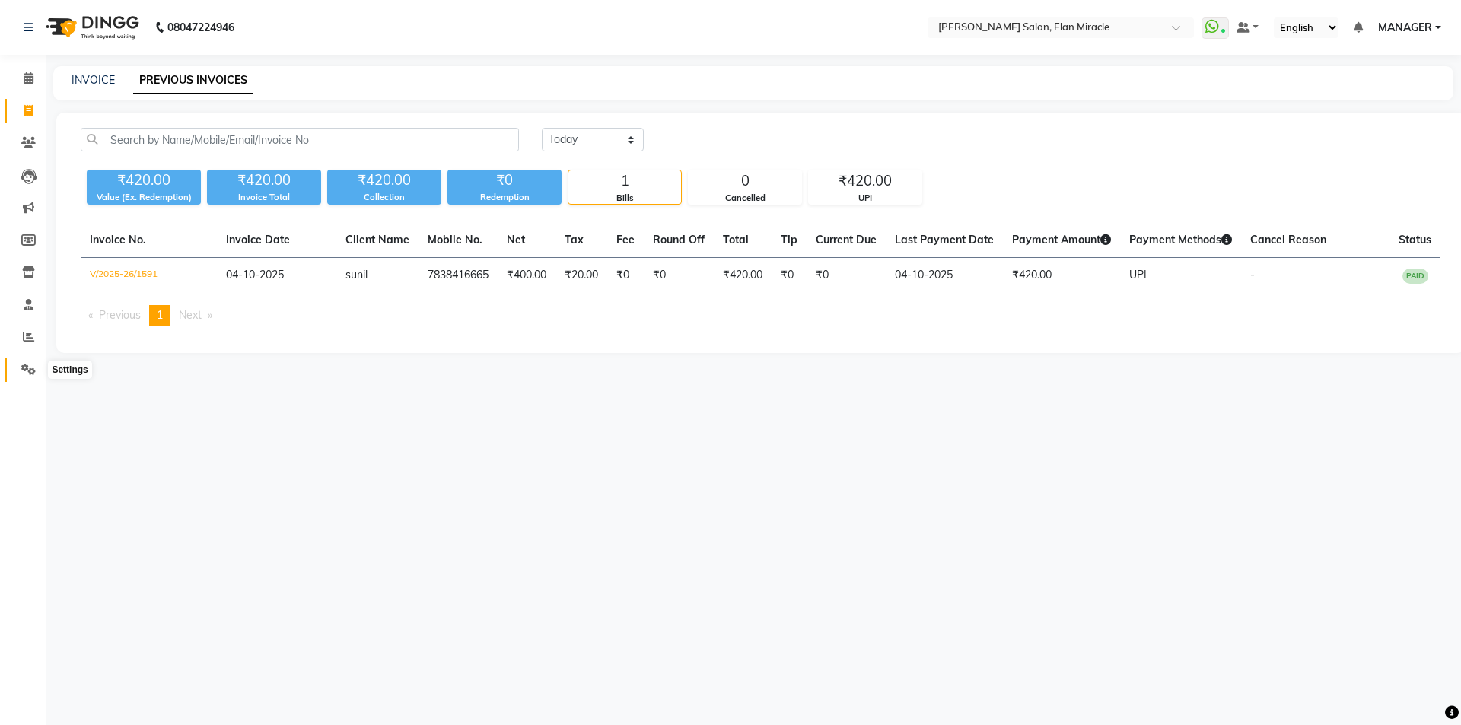
click at [21, 368] on icon at bounding box center [28, 369] width 14 height 11
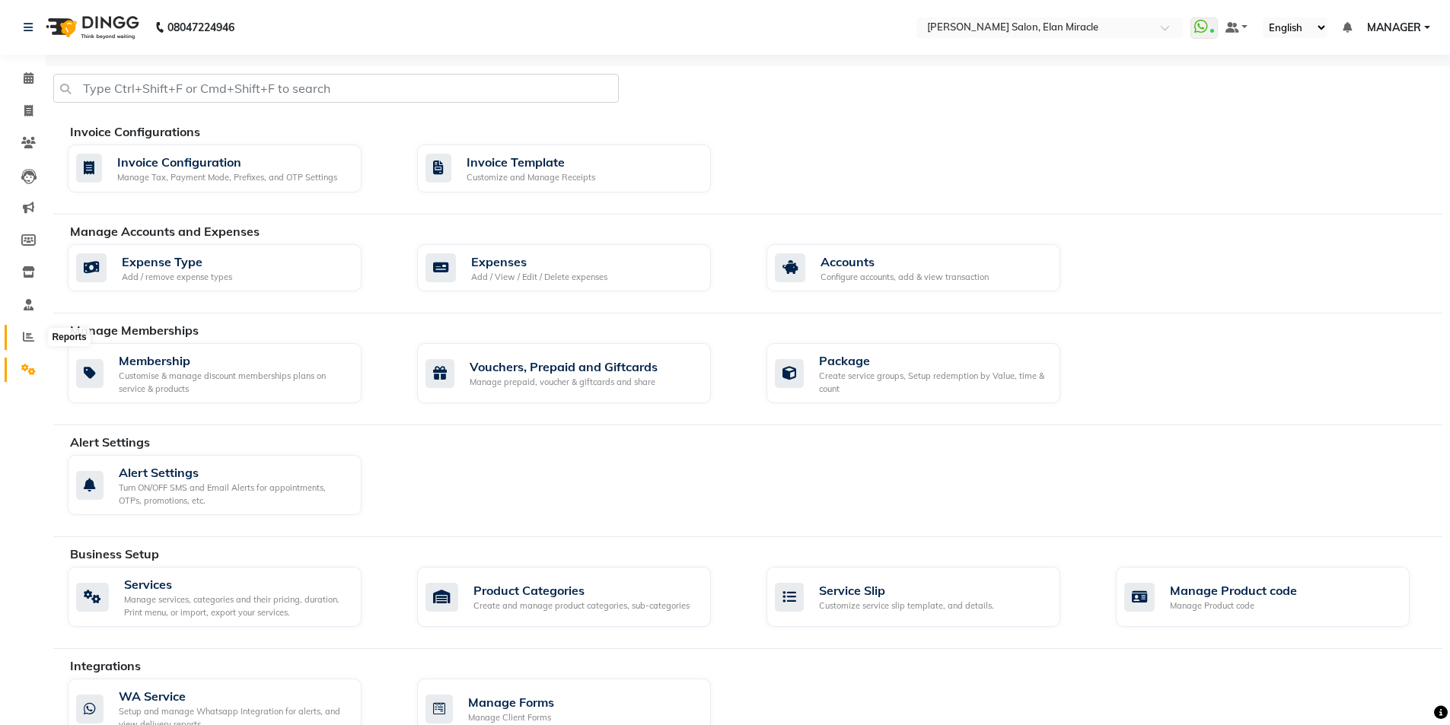
click at [20, 334] on span at bounding box center [28, 338] width 27 height 18
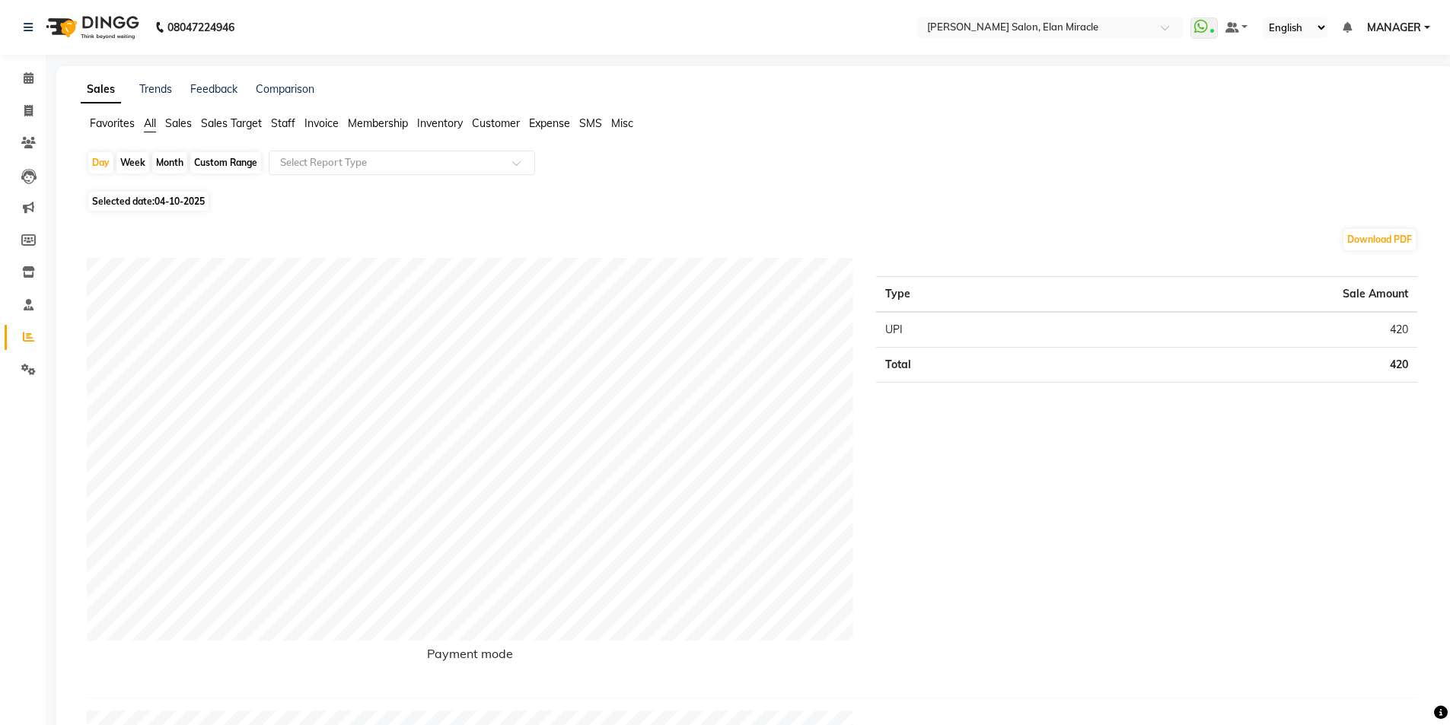
click at [288, 126] on span "Staff" at bounding box center [283, 123] width 24 height 14
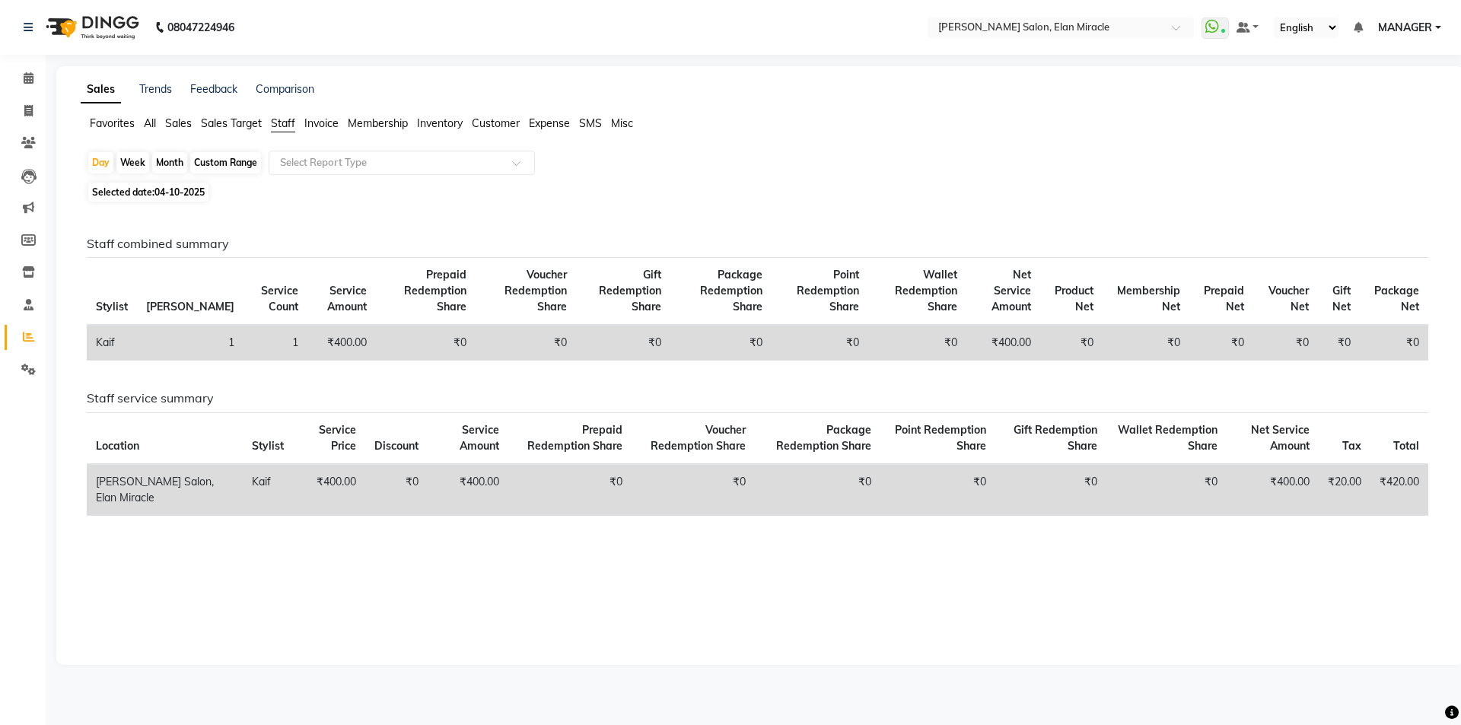
click at [179, 188] on span "04-10-2025" at bounding box center [179, 191] width 50 height 11
select select "10"
select select "2025"
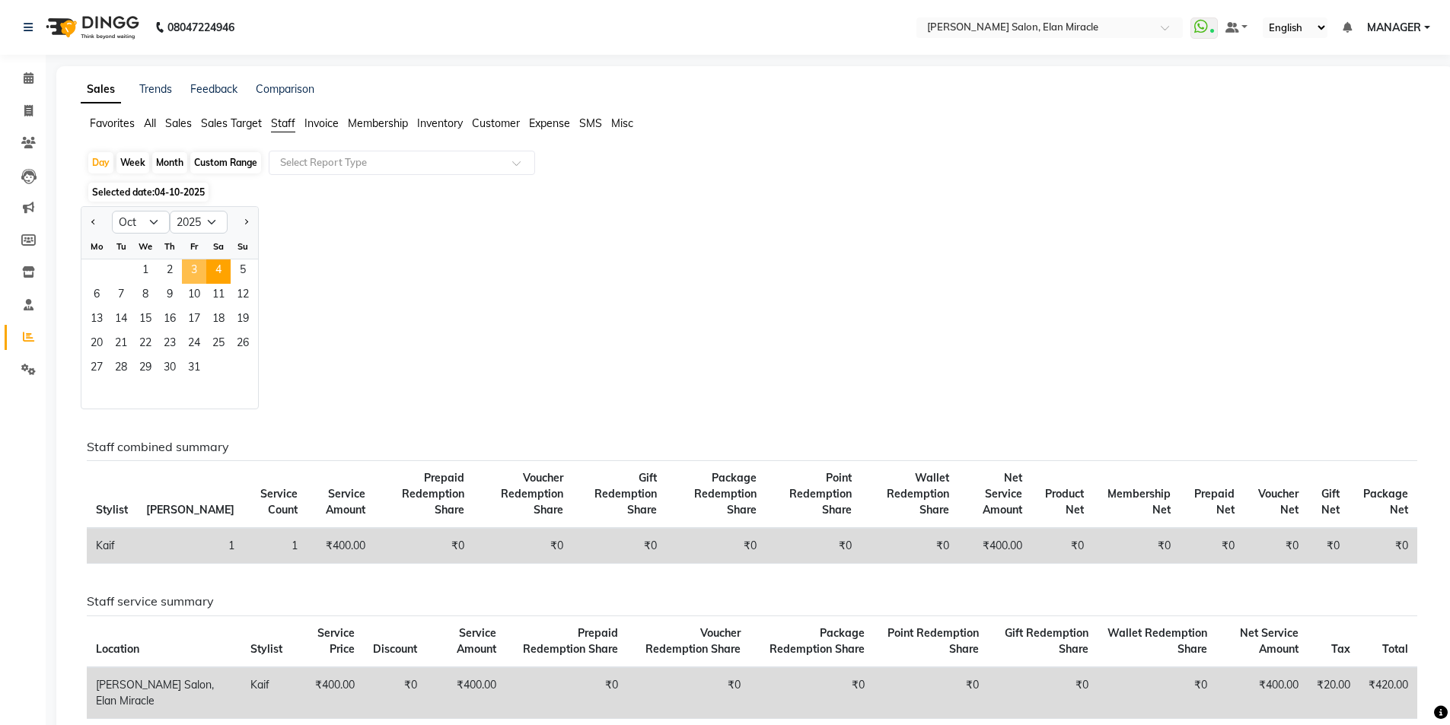
click at [196, 272] on span "3" at bounding box center [194, 271] width 24 height 24
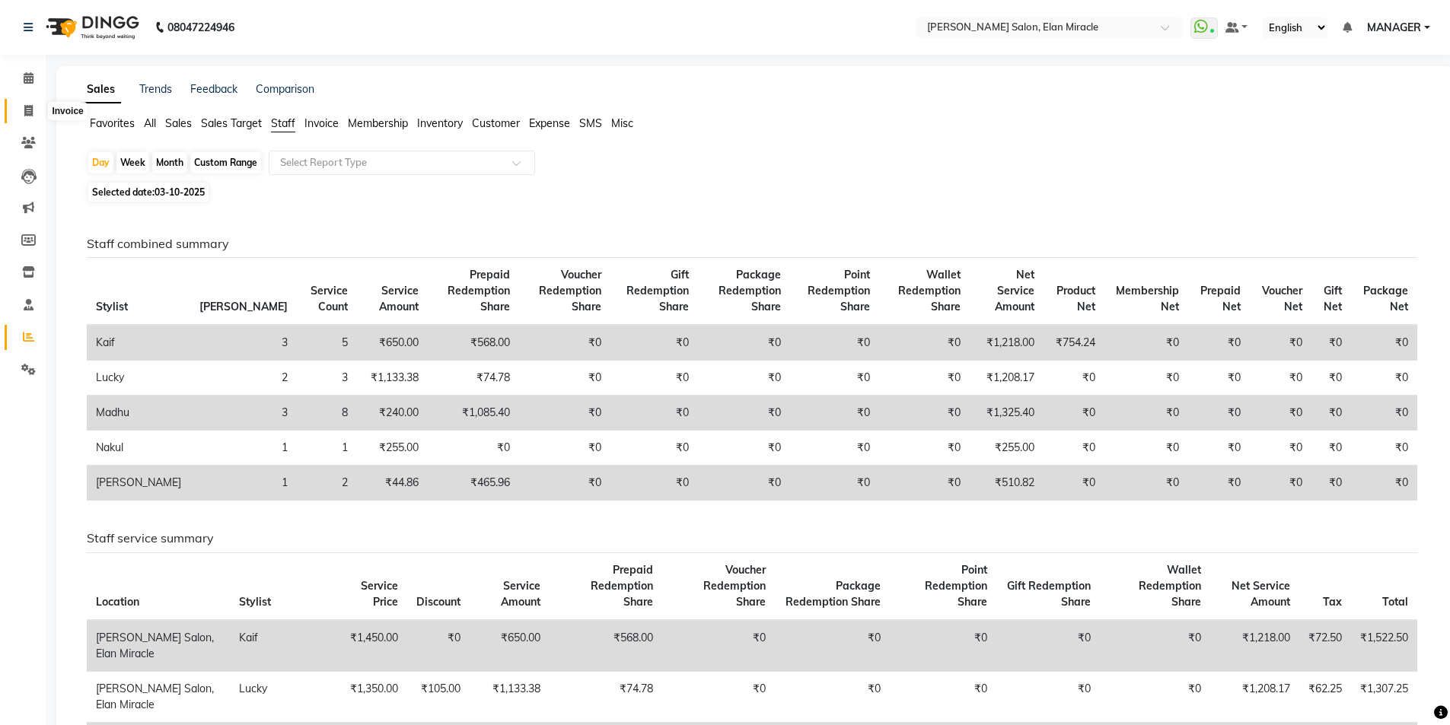
click at [28, 118] on span at bounding box center [28, 112] width 27 height 18
select select "7738"
select select "service"
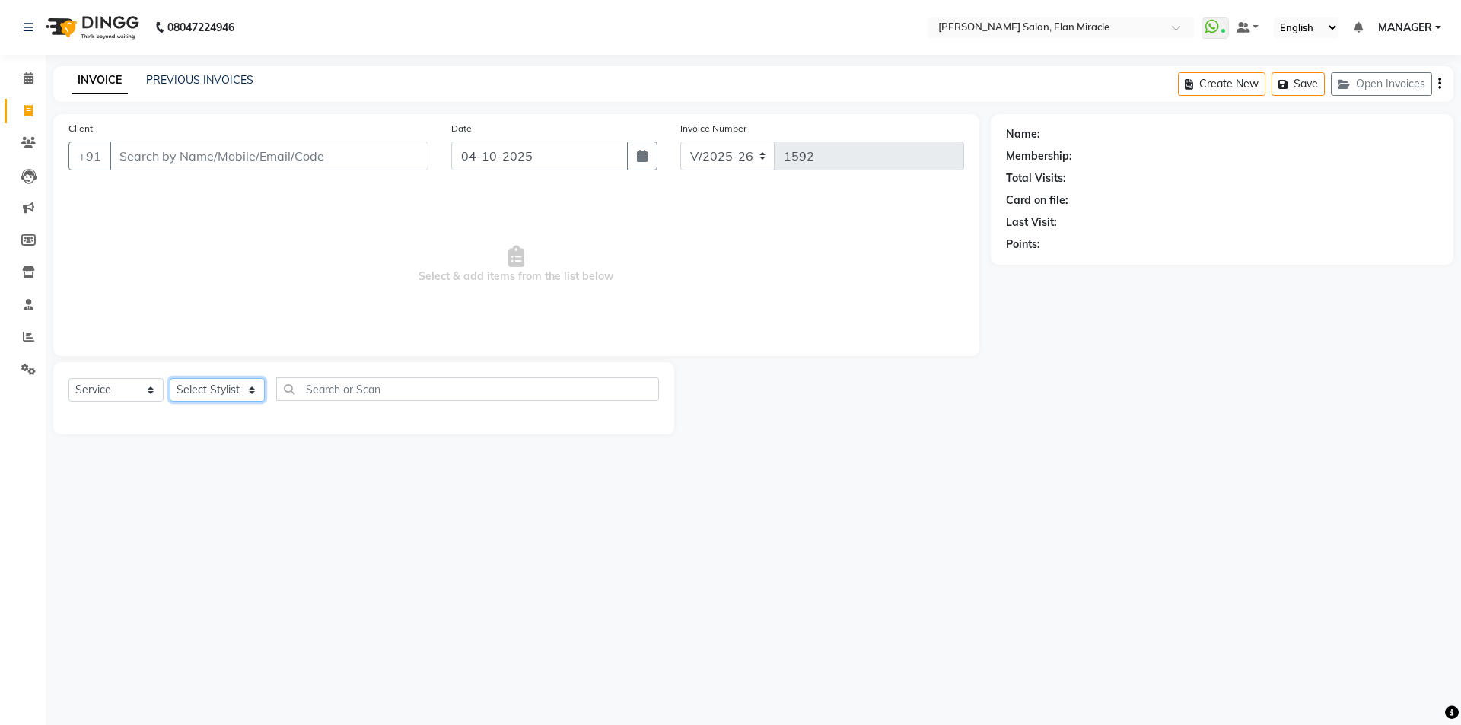
click at [215, 396] on select "Select Stylist [PERSON_NAME] ANKIT KAIF [PERSON_NAME] LUCKY MADHU MANAGER [PERS…" at bounding box center [217, 390] width 95 height 24
select select "81685"
click at [170, 378] on select "Select Stylist [PERSON_NAME] ANKIT KAIF [PERSON_NAME] LUCKY MADHU MANAGER [PERS…" at bounding box center [217, 390] width 95 height 24
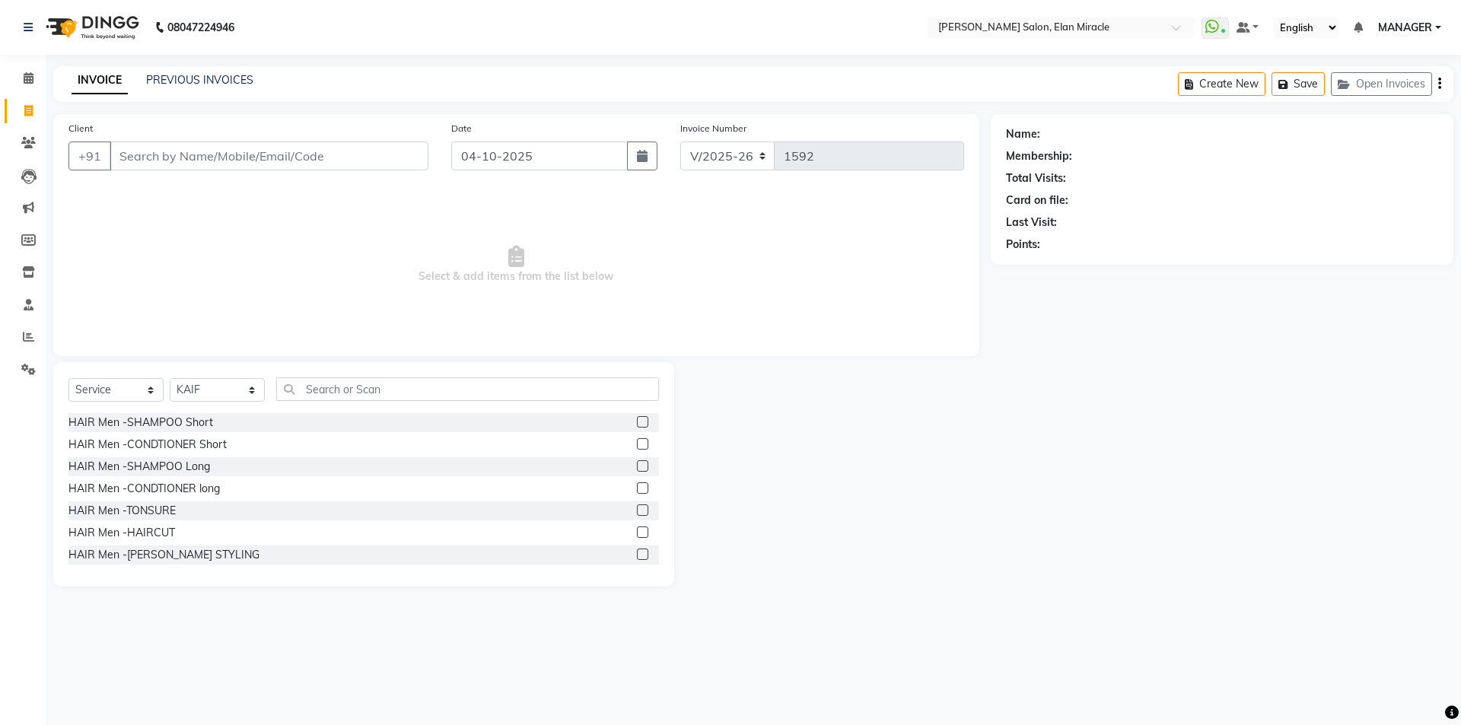
click at [637, 555] on label at bounding box center [642, 554] width 11 height 11
click at [637, 555] on input "checkbox" at bounding box center [642, 555] width 10 height 10
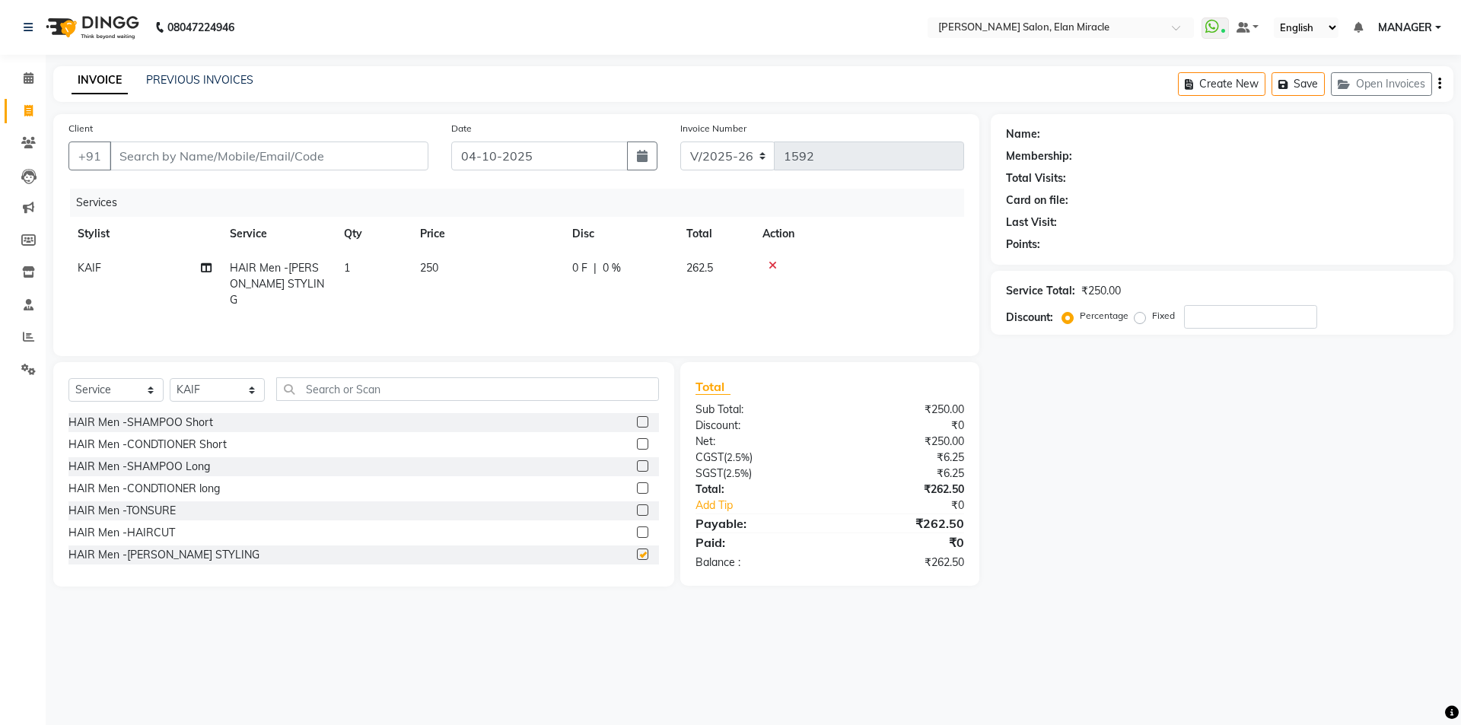
checkbox input "false"
click at [362, 158] on input "Client" at bounding box center [269, 156] width 319 height 29
type input "8"
type input "0"
type input "8930586749"
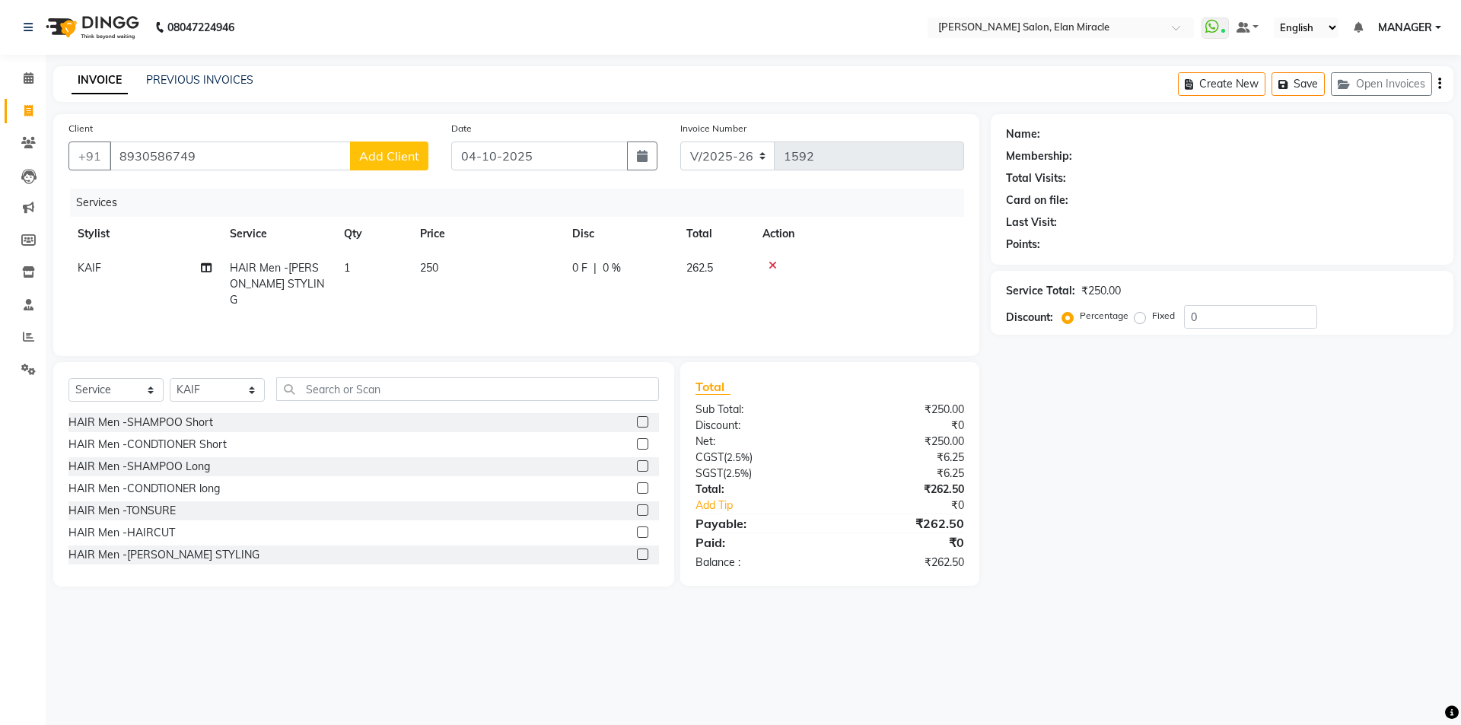
click at [390, 152] on span "Add Client" at bounding box center [389, 155] width 60 height 15
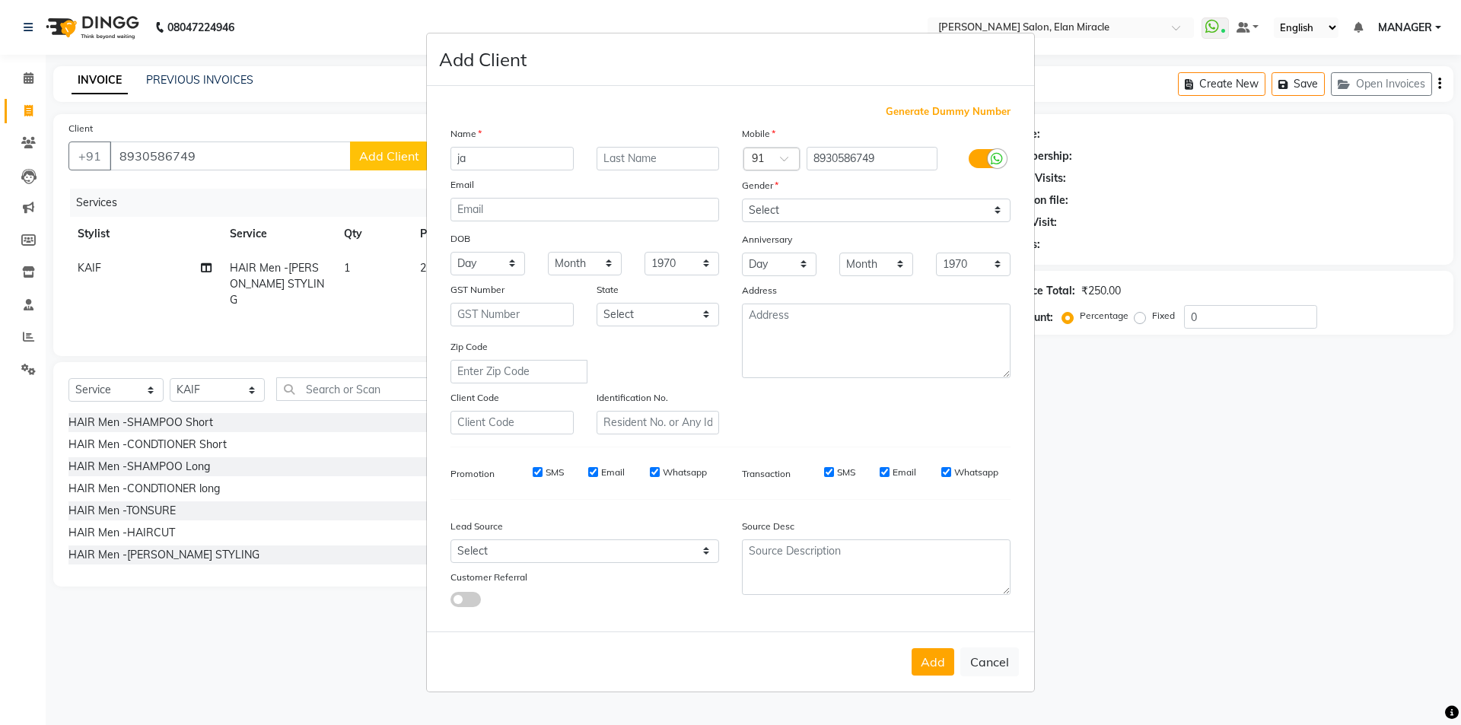
type input "j"
type input "JATIN"
click at [813, 211] on select "Select [DEMOGRAPHIC_DATA] [DEMOGRAPHIC_DATA] Other Prefer Not To Say" at bounding box center [876, 211] width 269 height 24
select select "[DEMOGRAPHIC_DATA]"
click at [742, 199] on select "Select [DEMOGRAPHIC_DATA] [DEMOGRAPHIC_DATA] Other Prefer Not To Say" at bounding box center [876, 211] width 269 height 24
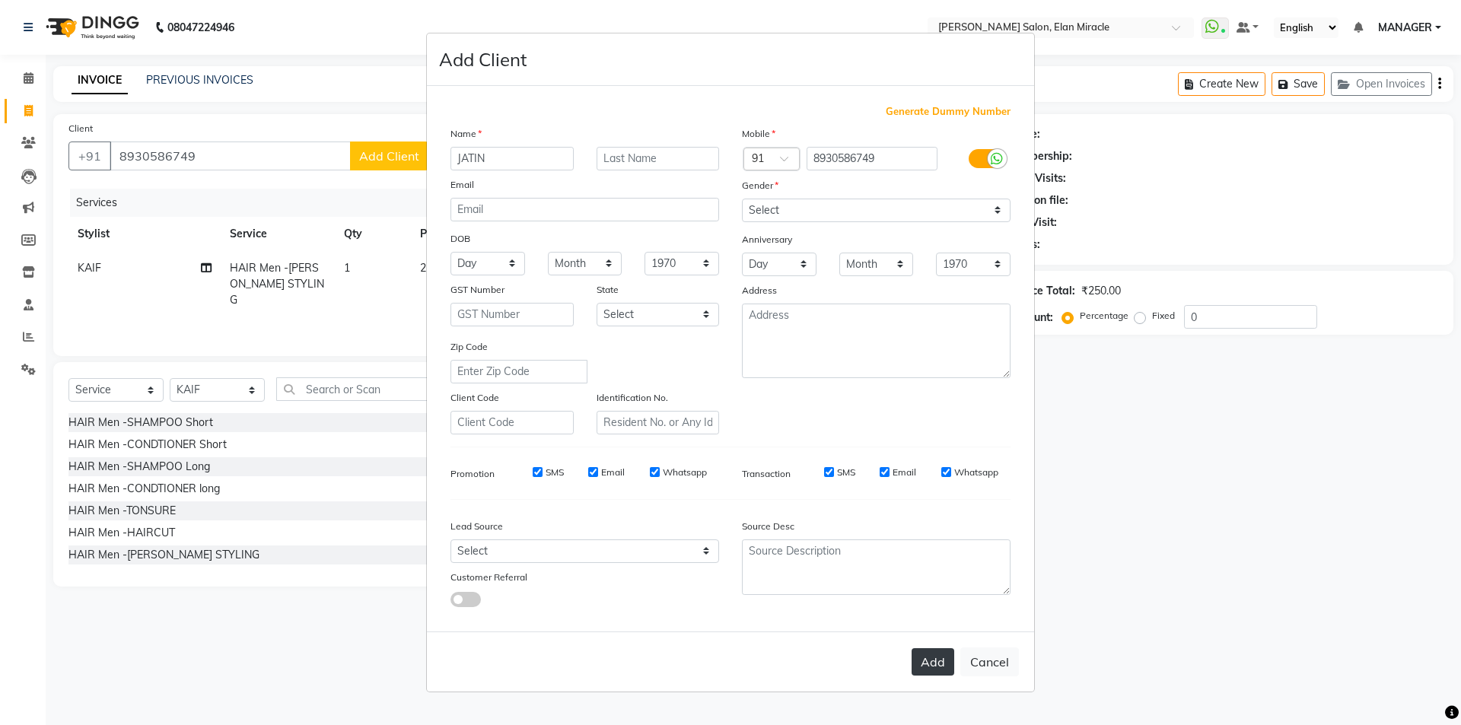
click at [924, 669] on button "Add" at bounding box center [933, 661] width 43 height 27
select select
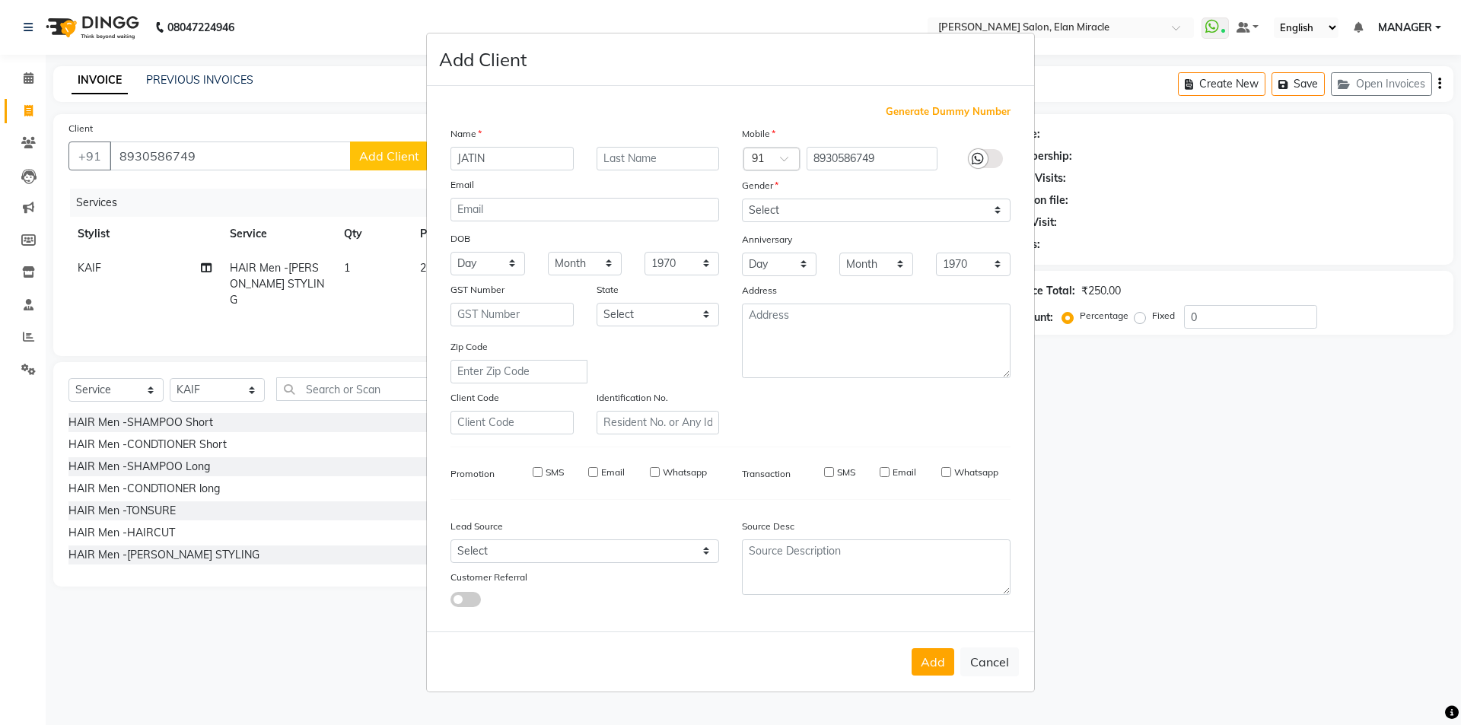
select select
checkbox input "false"
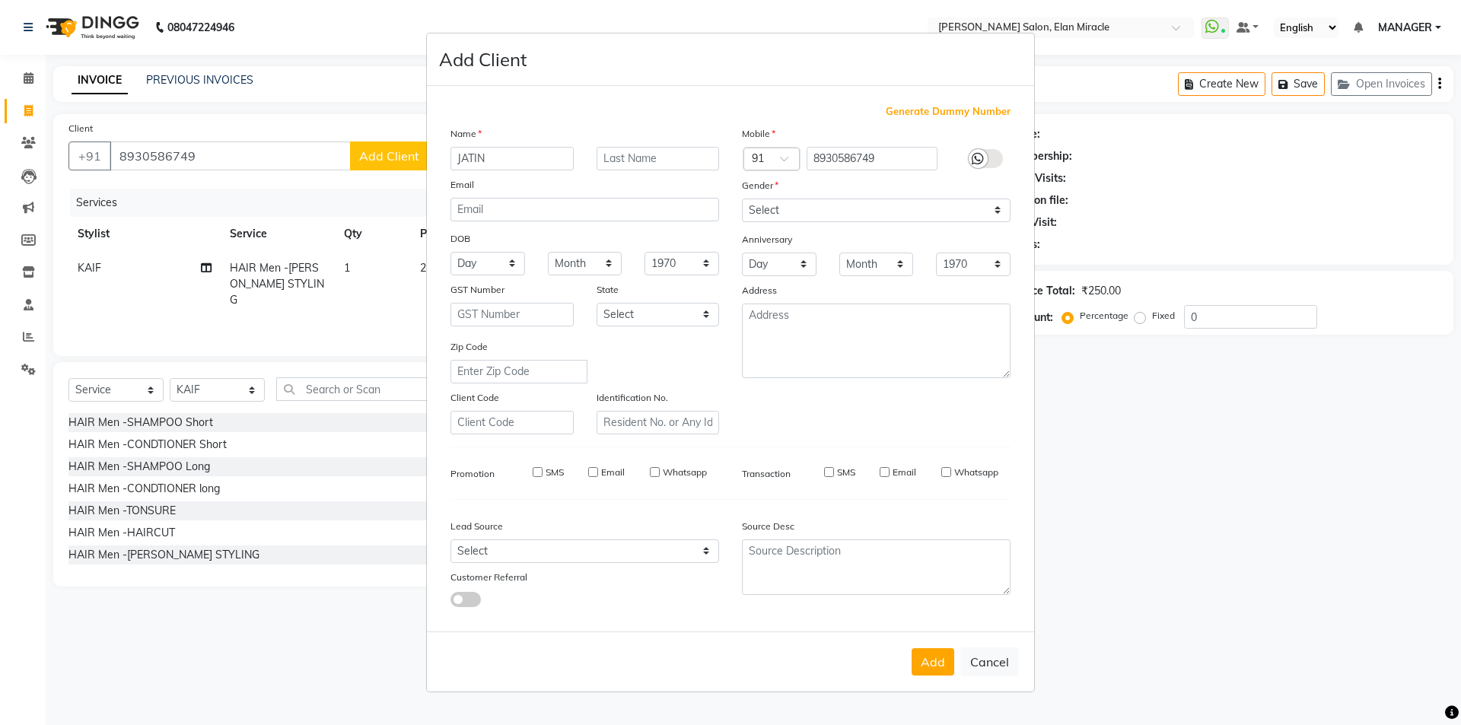
checkbox input "false"
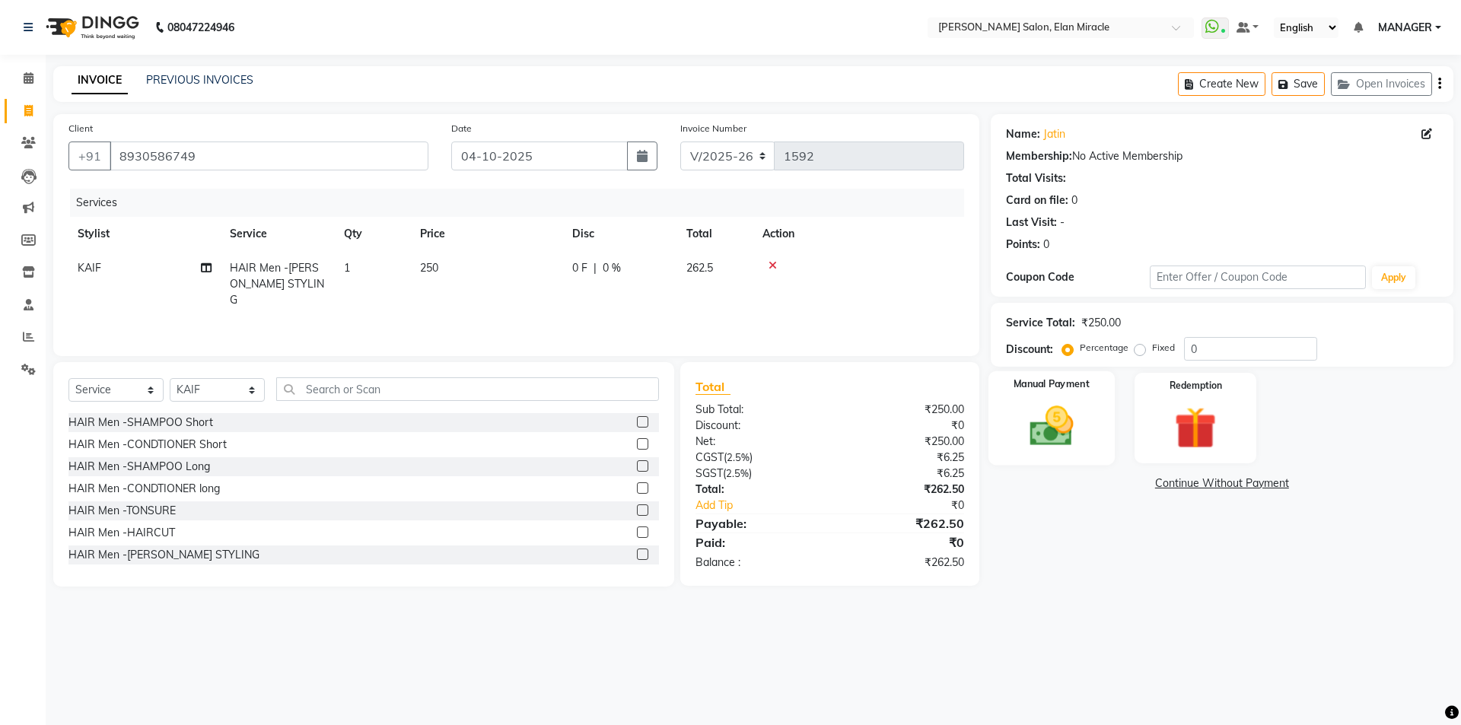
click at [1052, 451] on div "Manual Payment" at bounding box center [1051, 418] width 126 height 94
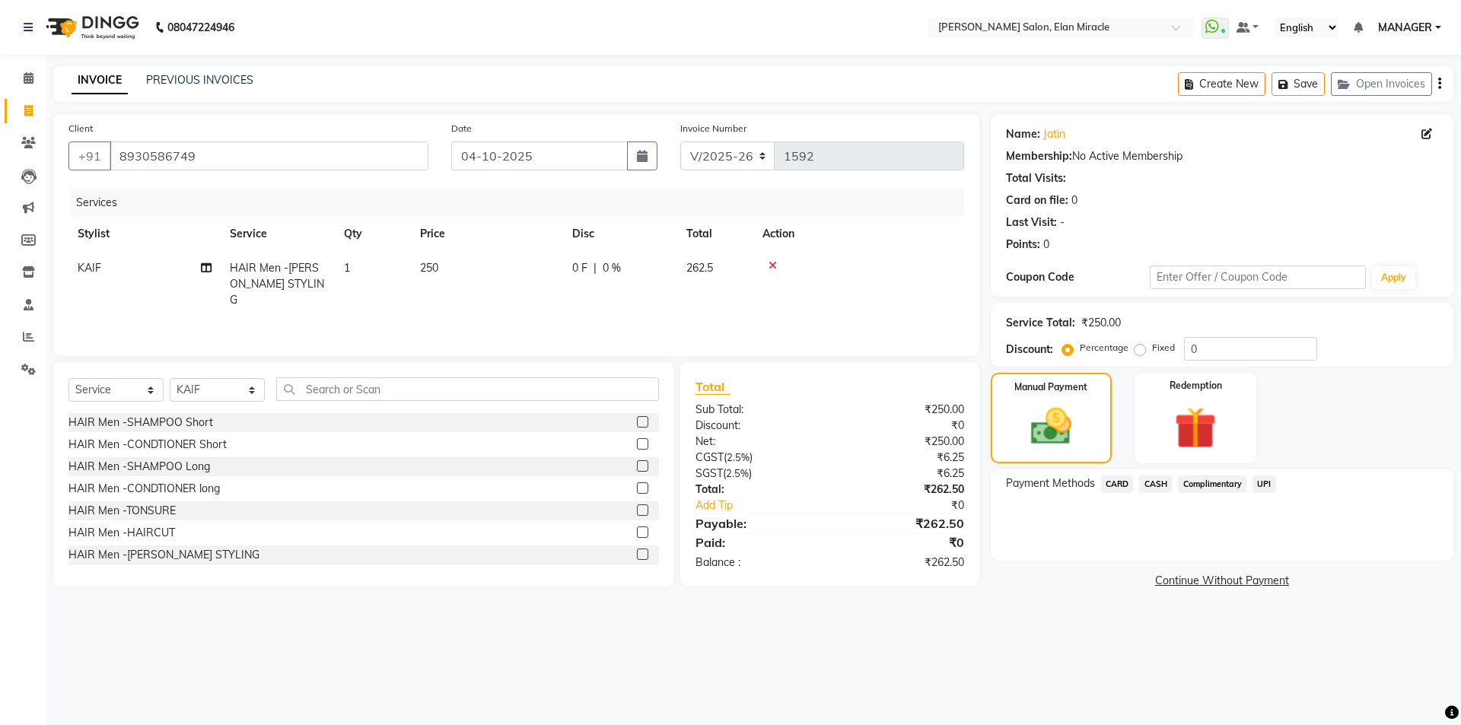
click at [1253, 489] on span "UPI" at bounding box center [1265, 485] width 24 height 18
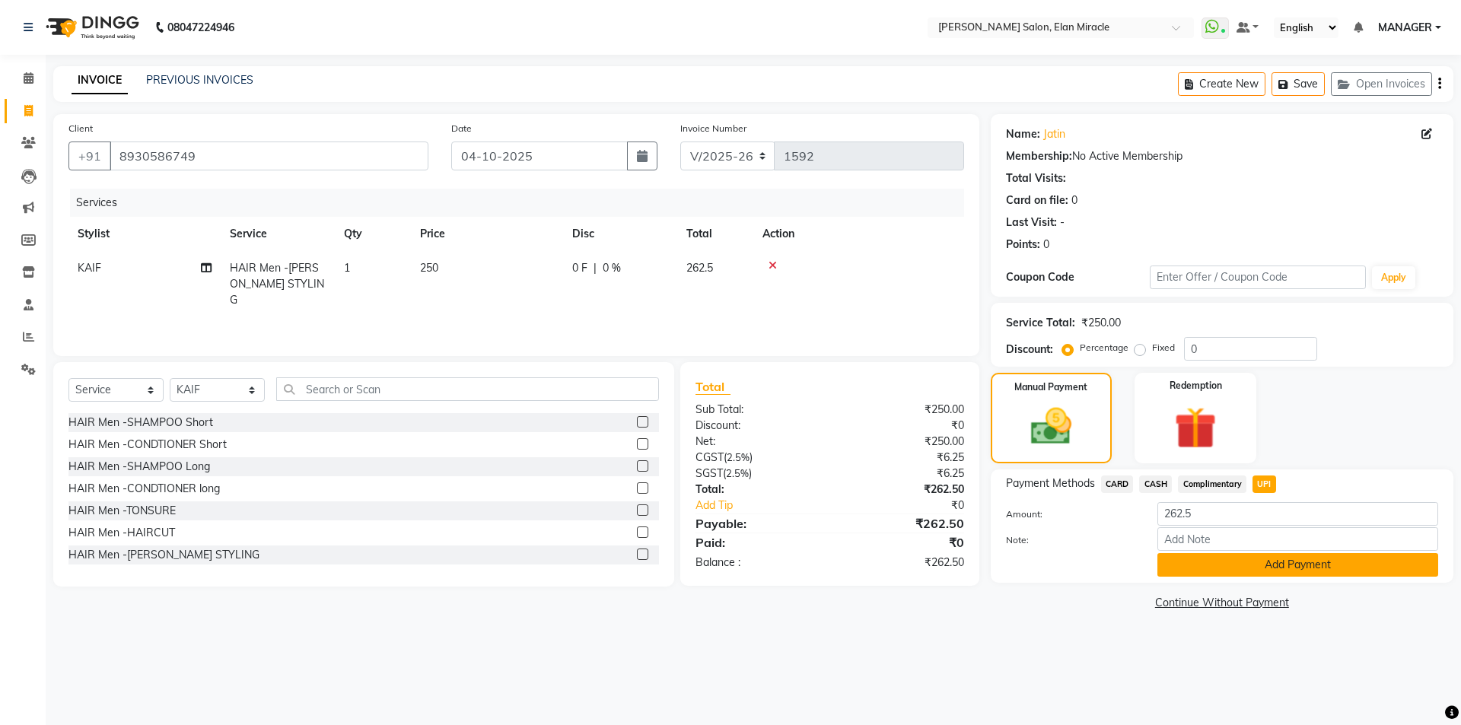
click at [1273, 563] on button "Add Payment" at bounding box center [1297, 565] width 281 height 24
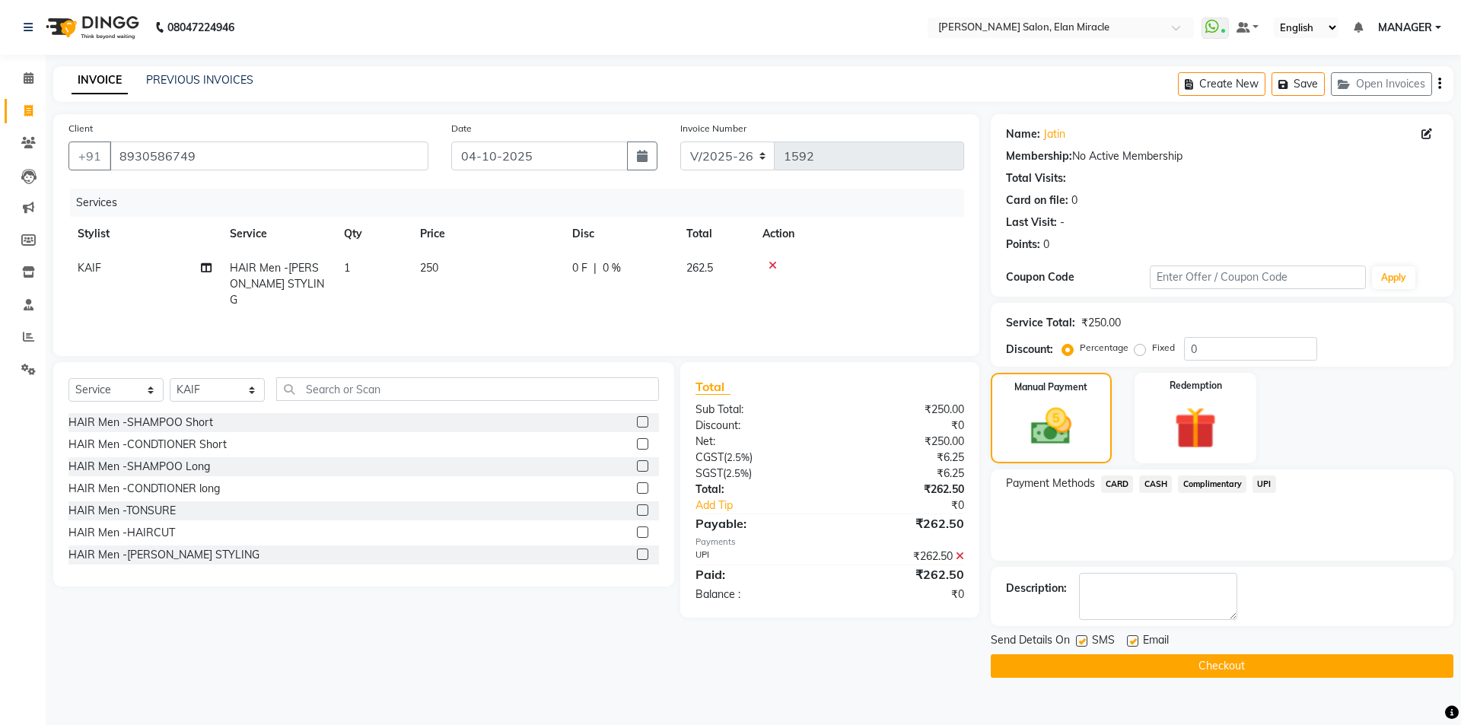
click at [1265, 664] on button "Checkout" at bounding box center [1222, 666] width 463 height 24
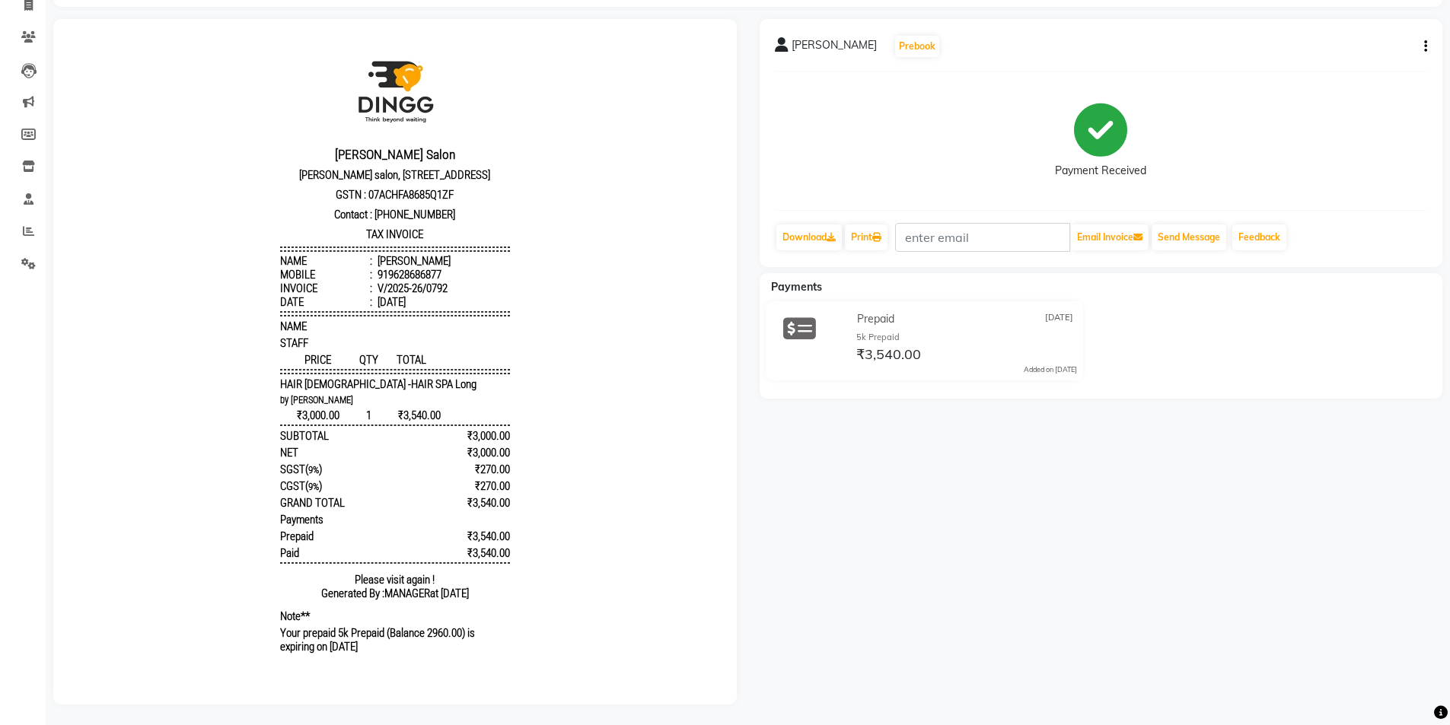
scroll to position [119, 0]
drag, startPoint x: 892, startPoint y: 148, endPoint x: 1362, endPoint y: 150, distance: 470.3
click at [1363, 150] on div "Payment Received" at bounding box center [1101, 138] width 653 height 114
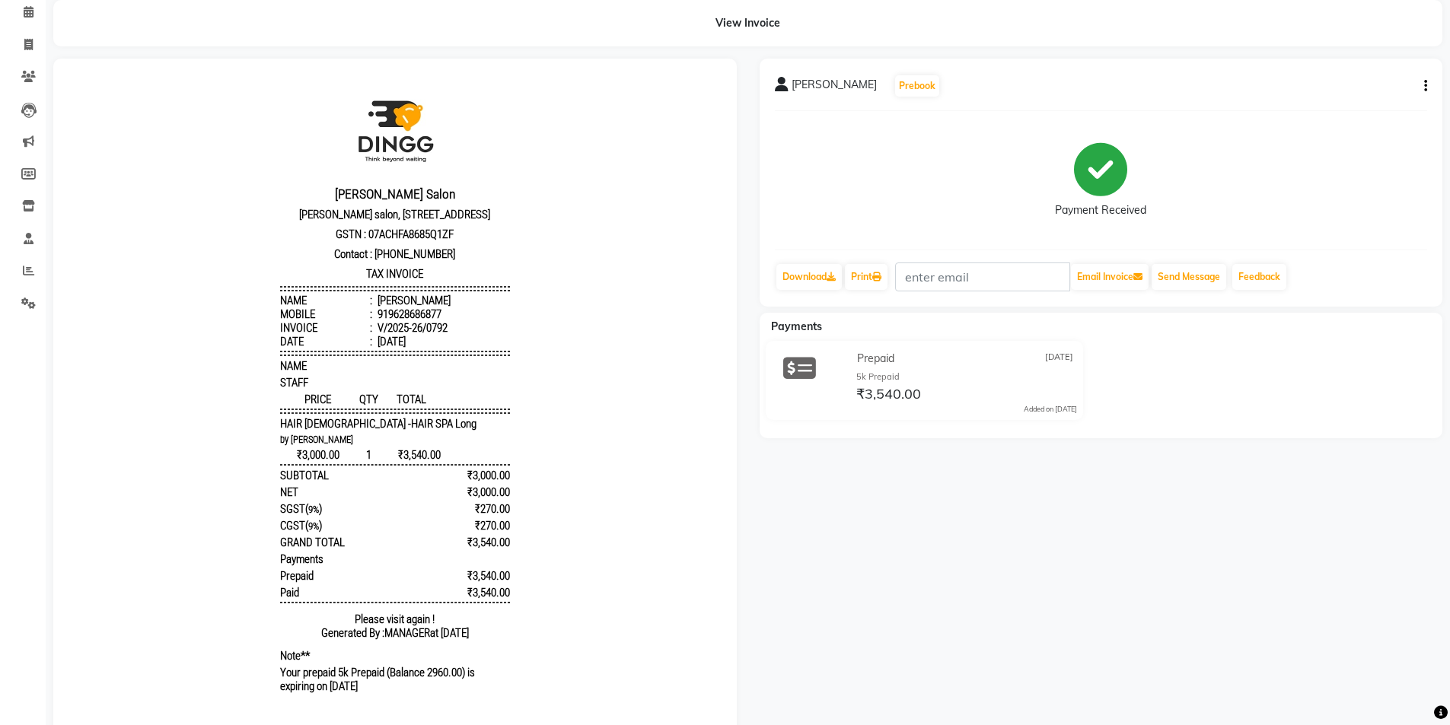
scroll to position [0, 0]
